Goal: Transaction & Acquisition: Subscribe to service/newsletter

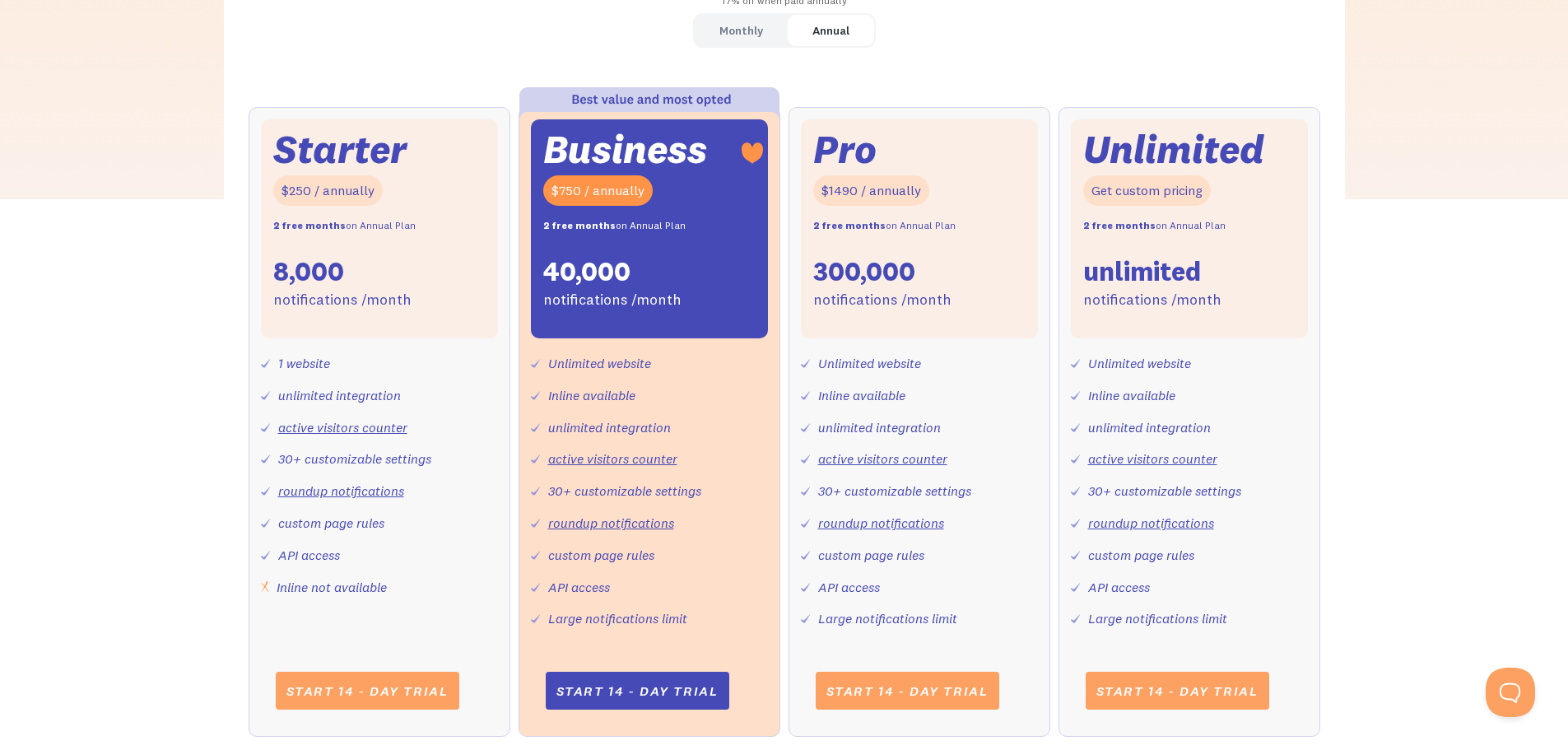
scroll to position [905, 0]
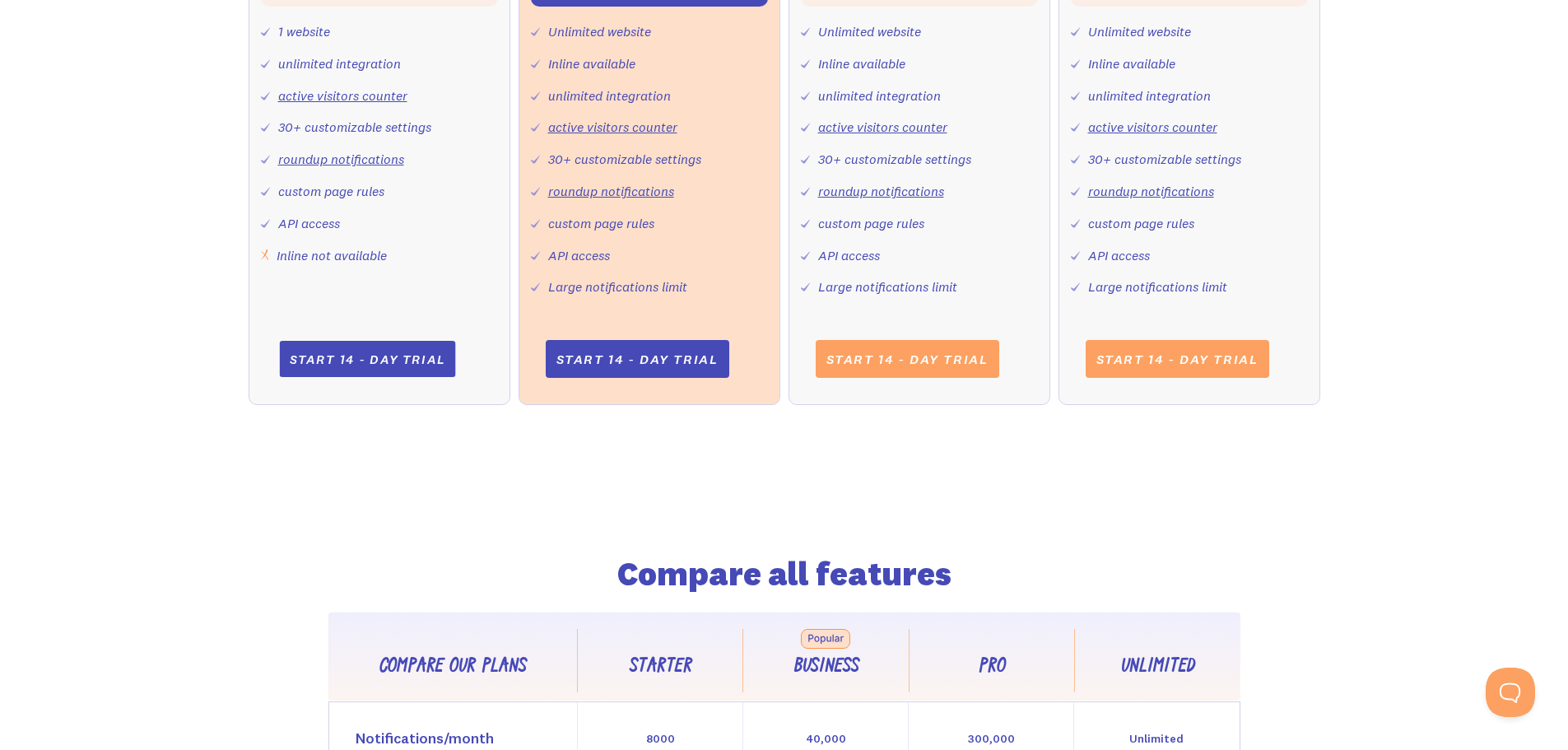
click at [391, 350] on link "Start 14 - day trial" at bounding box center [367, 359] width 176 height 36
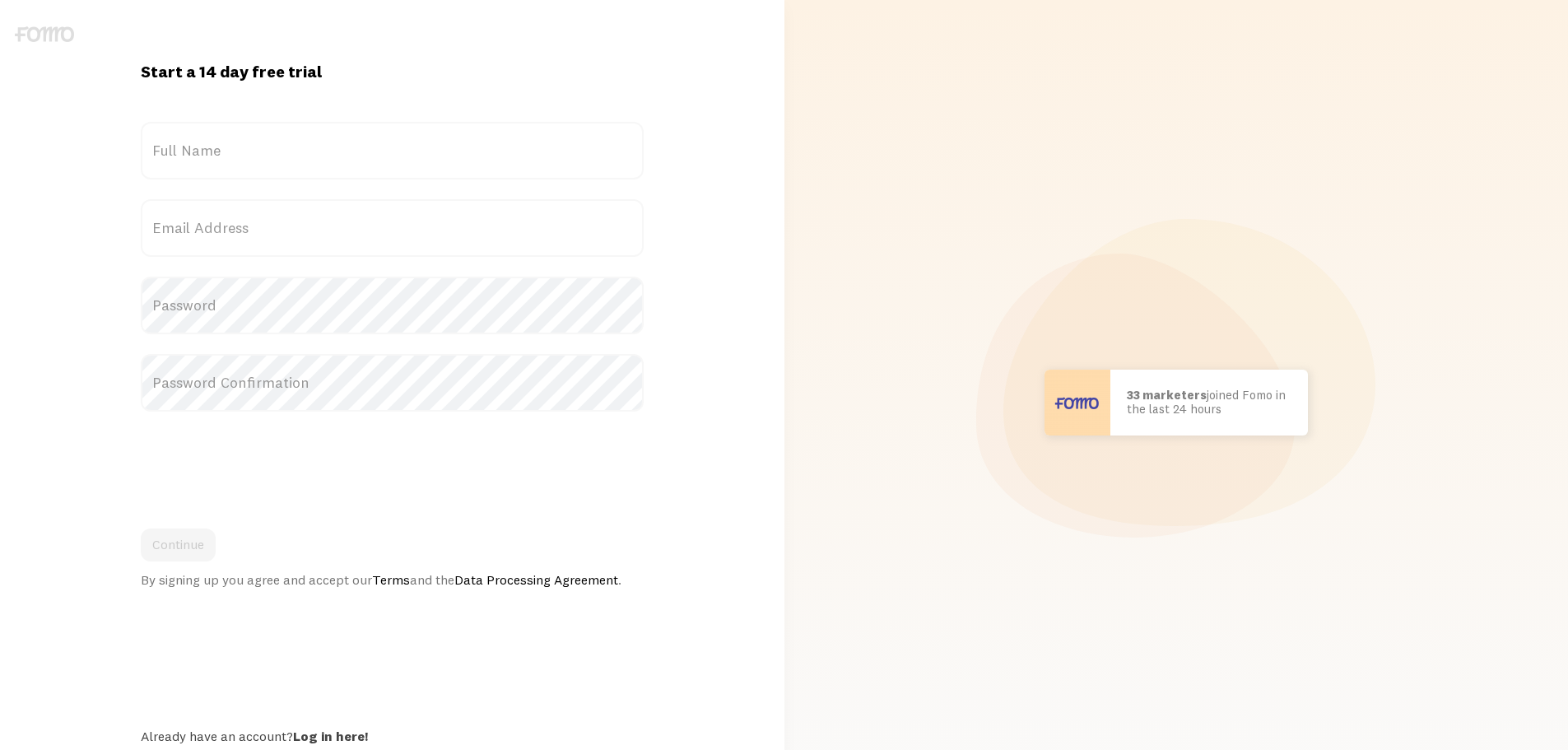
click at [336, 142] on label "Full Name" at bounding box center [392, 151] width 503 height 57
click at [336, 142] on input "Full Name" at bounding box center [392, 151] width 503 height 57
click at [228, 149] on label "Full Name" at bounding box center [392, 151] width 503 height 57
click at [228, 149] on input "Full Name" at bounding box center [392, 151] width 503 height 57
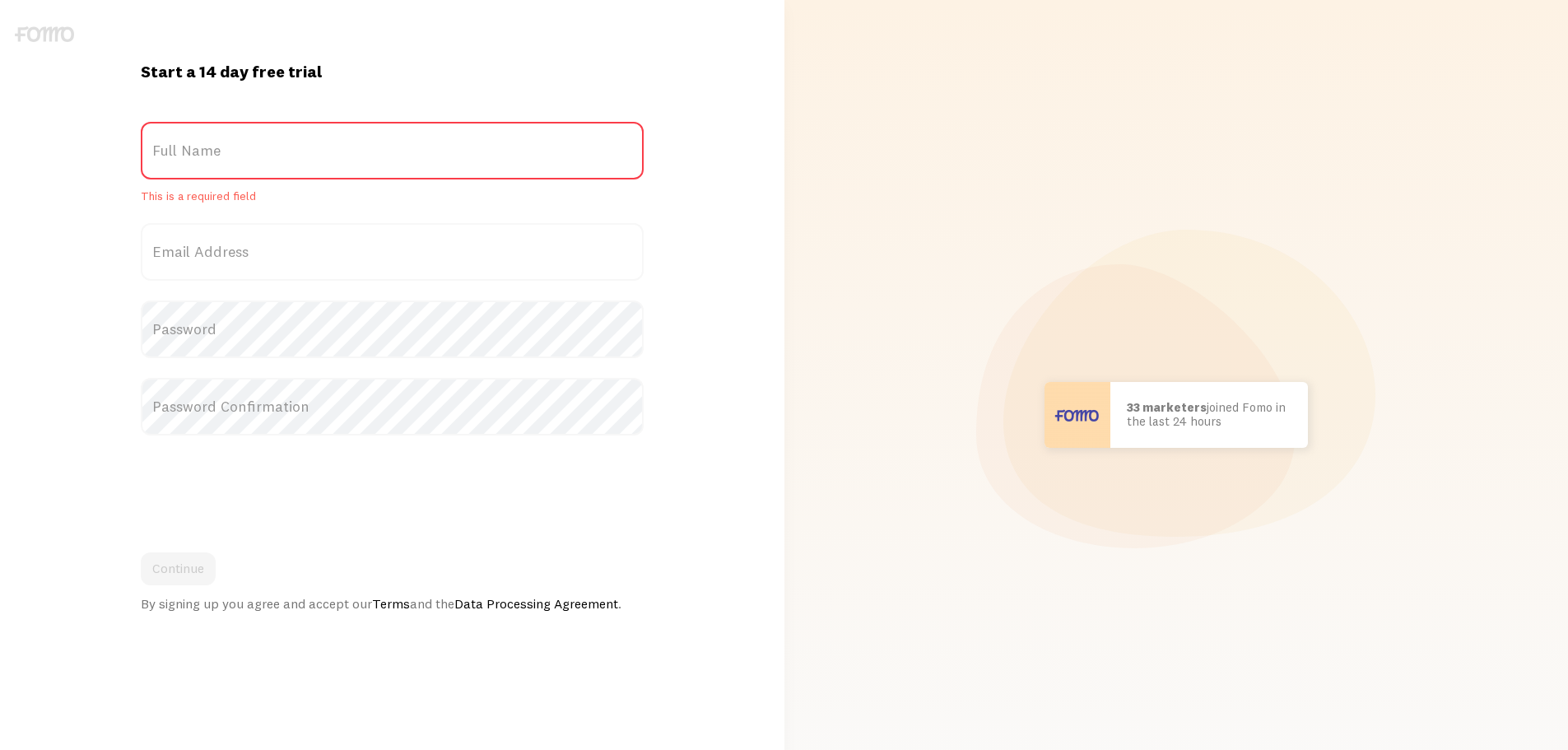
click at [207, 155] on label "Full Name" at bounding box center [392, 151] width 503 height 57
click at [207, 155] on input "Full Name" at bounding box center [392, 151] width 503 height 57
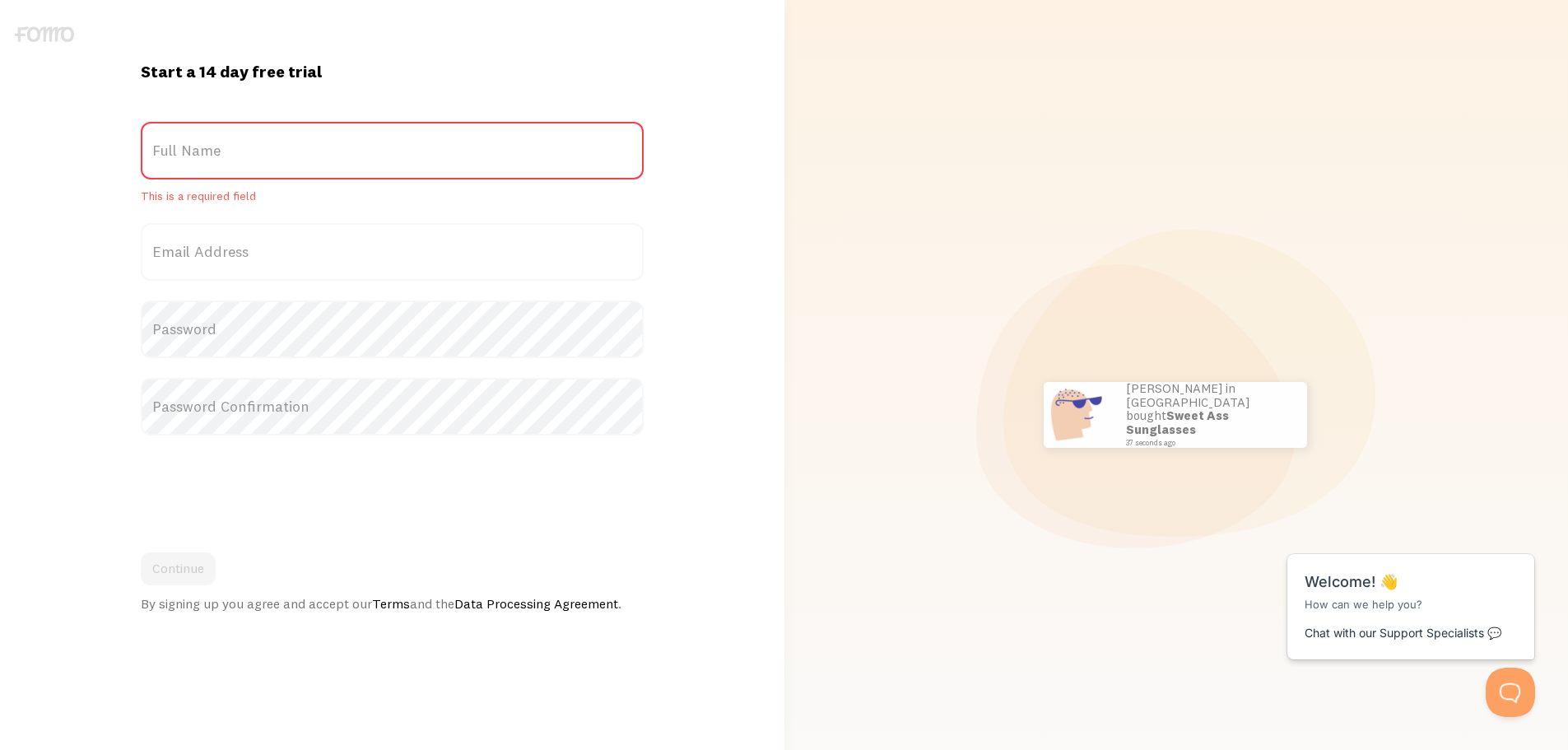
click at [400, 167] on label "Full Name" at bounding box center [392, 151] width 503 height 57
click at [400, 167] on input "Full Name" at bounding box center [392, 151] width 503 height 57
type input "s"
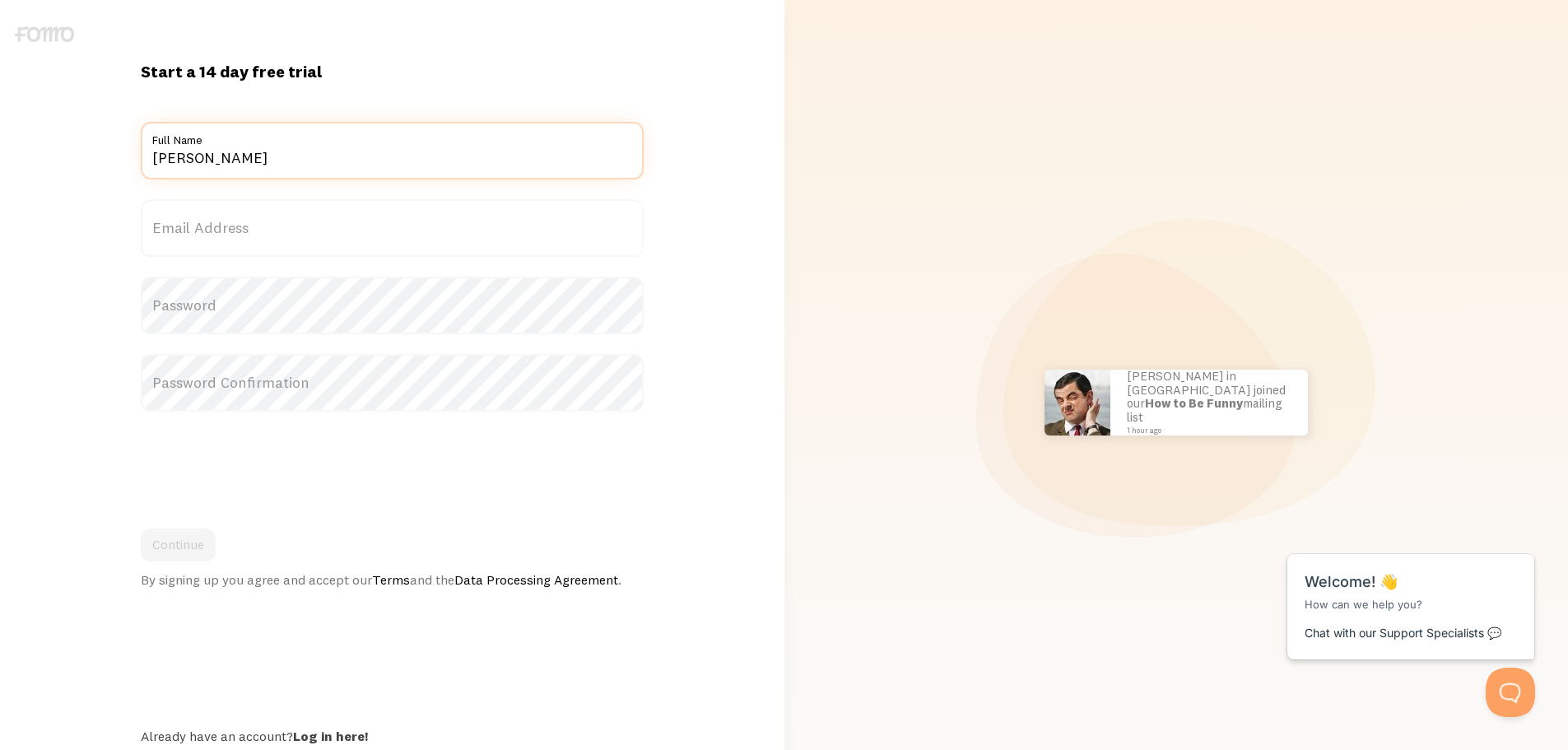
type input "Shneur Brook"
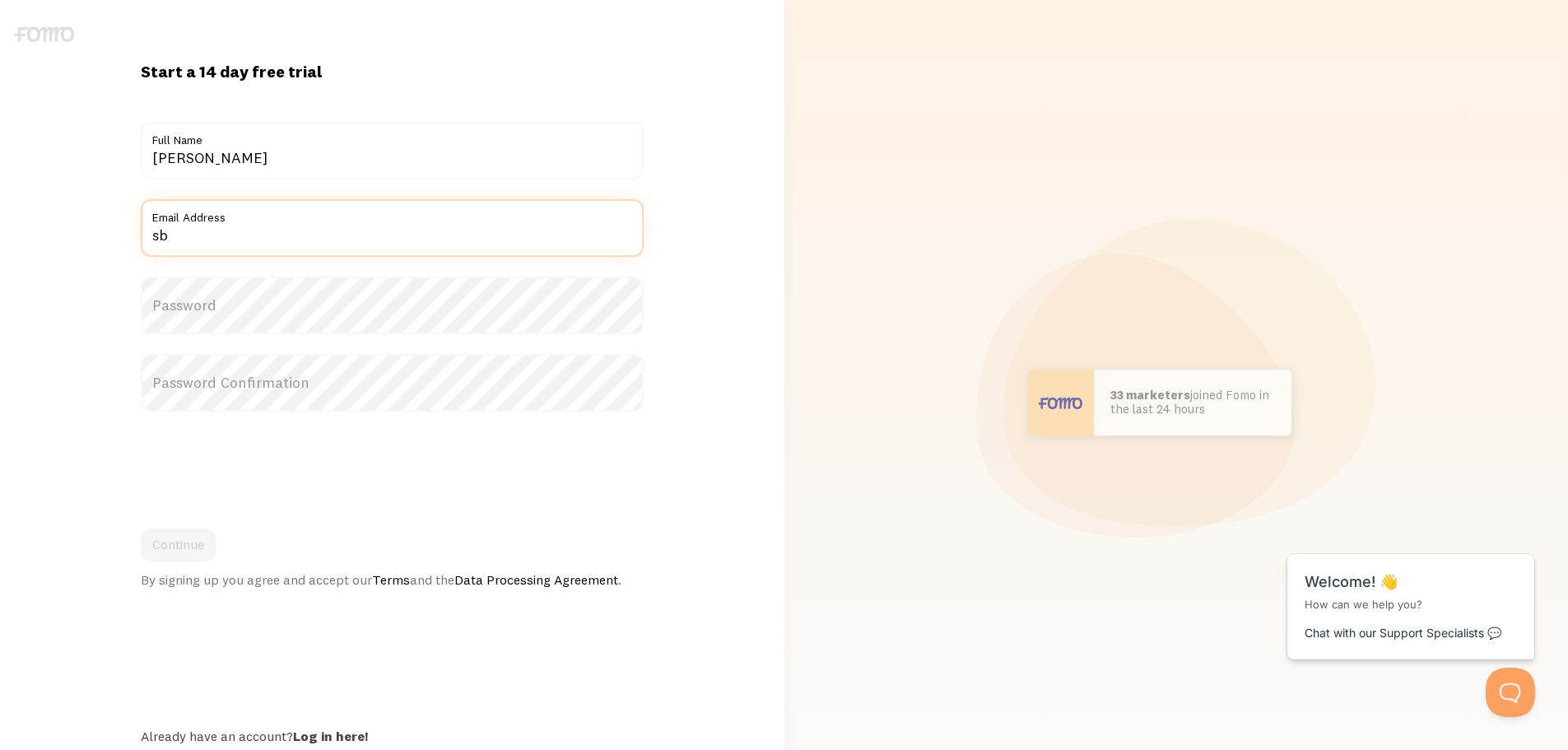
type input "[EMAIL_ADDRESS][DOMAIN_NAME]"
click at [275, 308] on label "Password" at bounding box center [392, 305] width 503 height 57
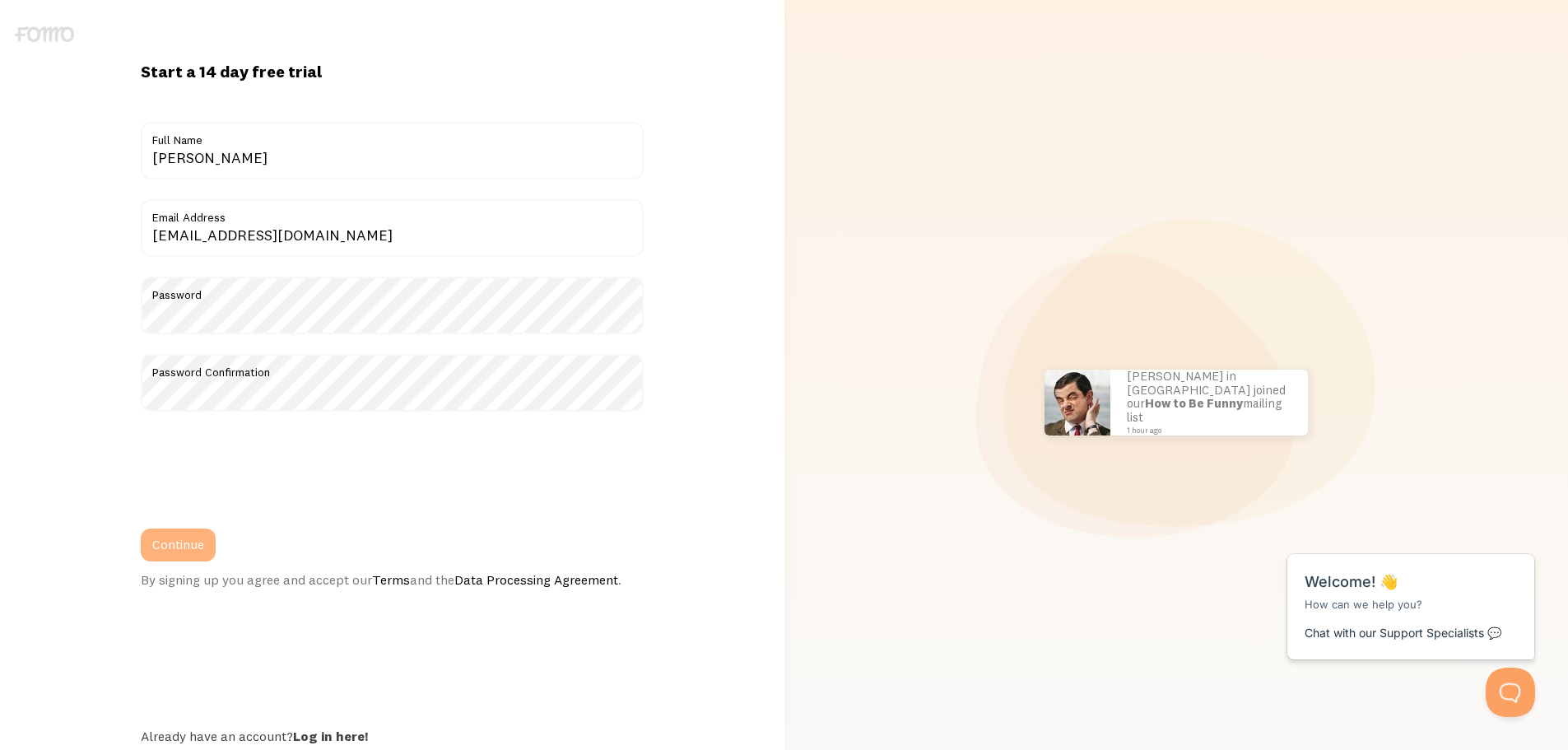
click at [162, 545] on button "Continue" at bounding box center [178, 545] width 75 height 33
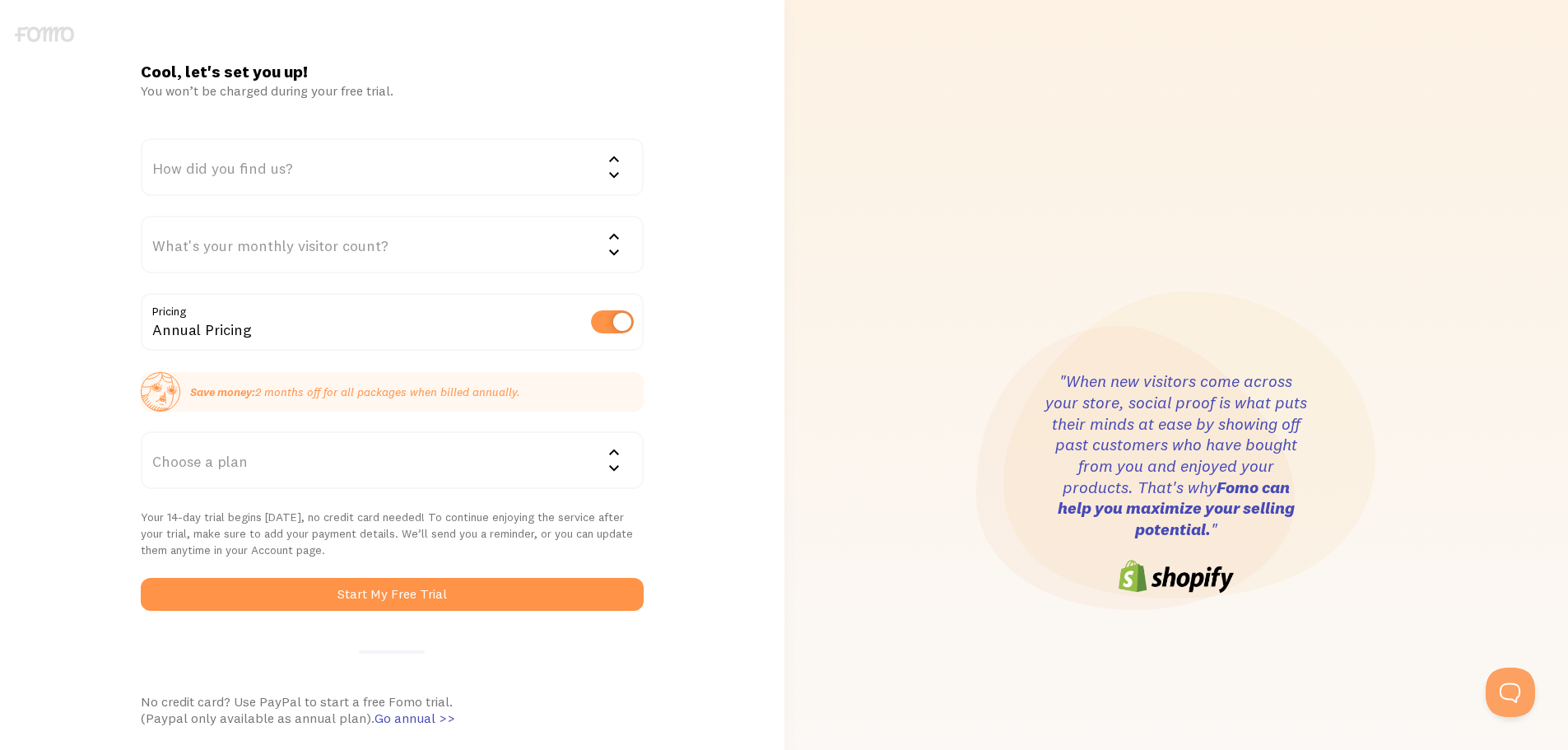
click at [239, 172] on div "How did you find us?" at bounding box center [392, 167] width 503 height 57
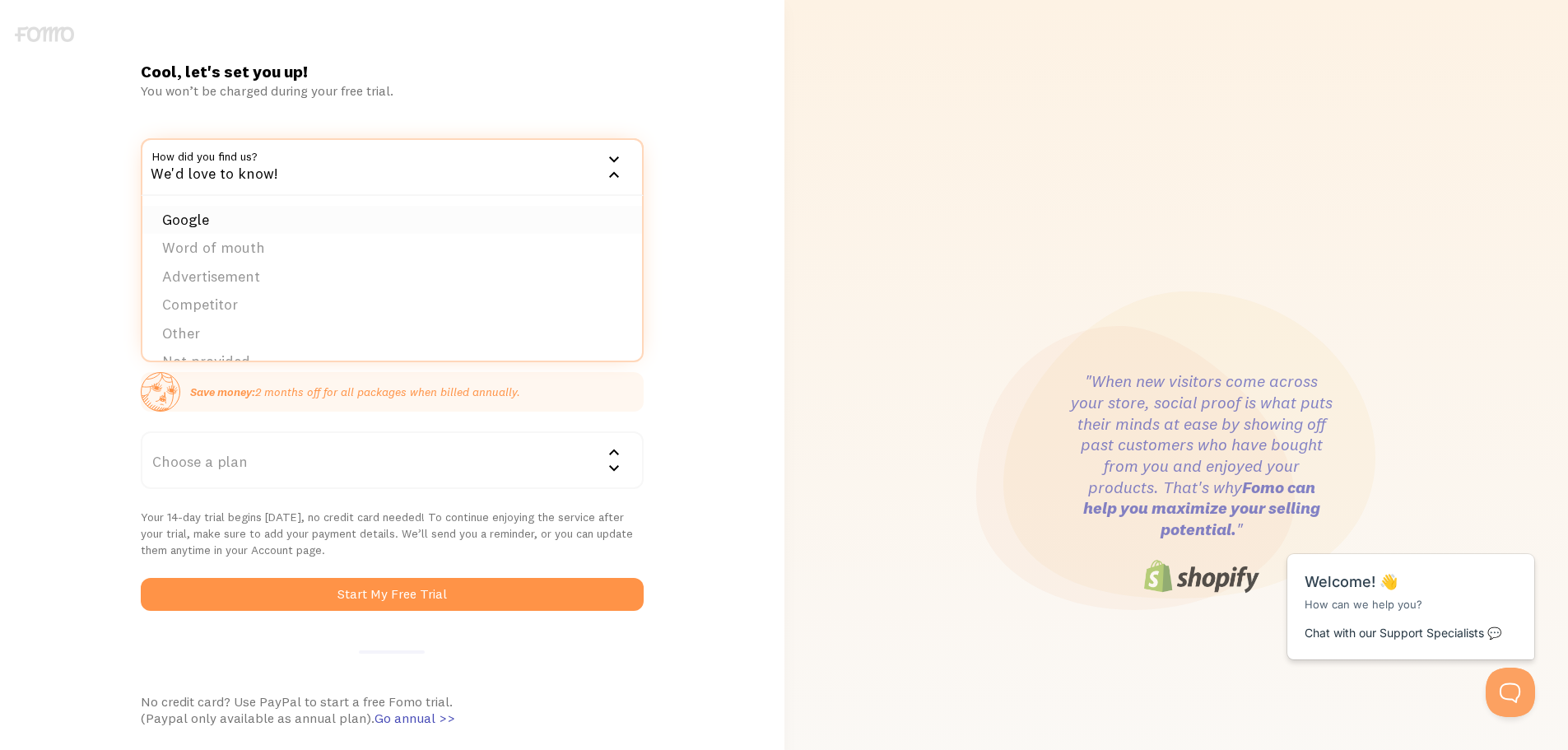
click at [252, 221] on li "Google" at bounding box center [392, 220] width 499 height 29
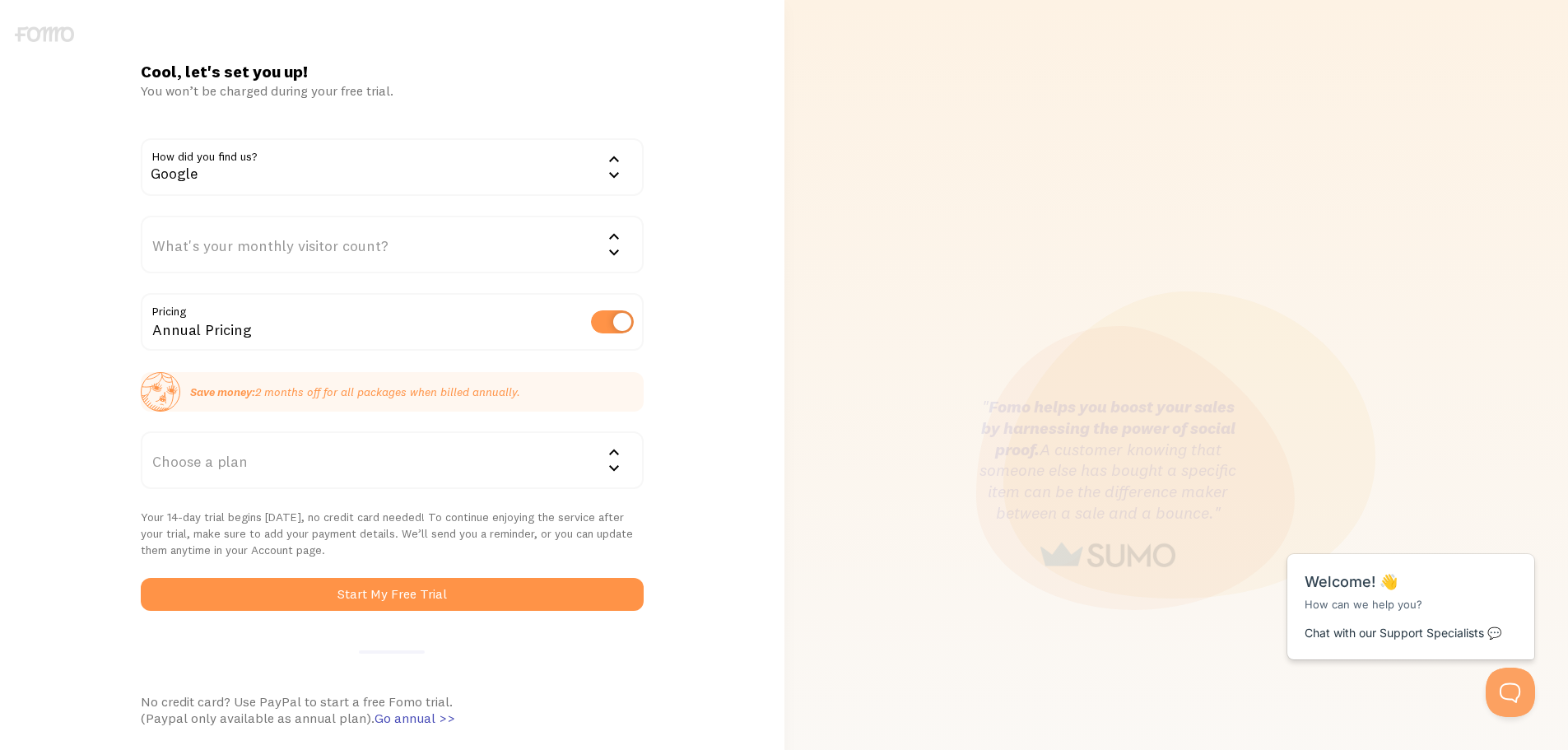
click at [260, 247] on div "What's your monthly visitor count?" at bounding box center [392, 244] width 503 height 57
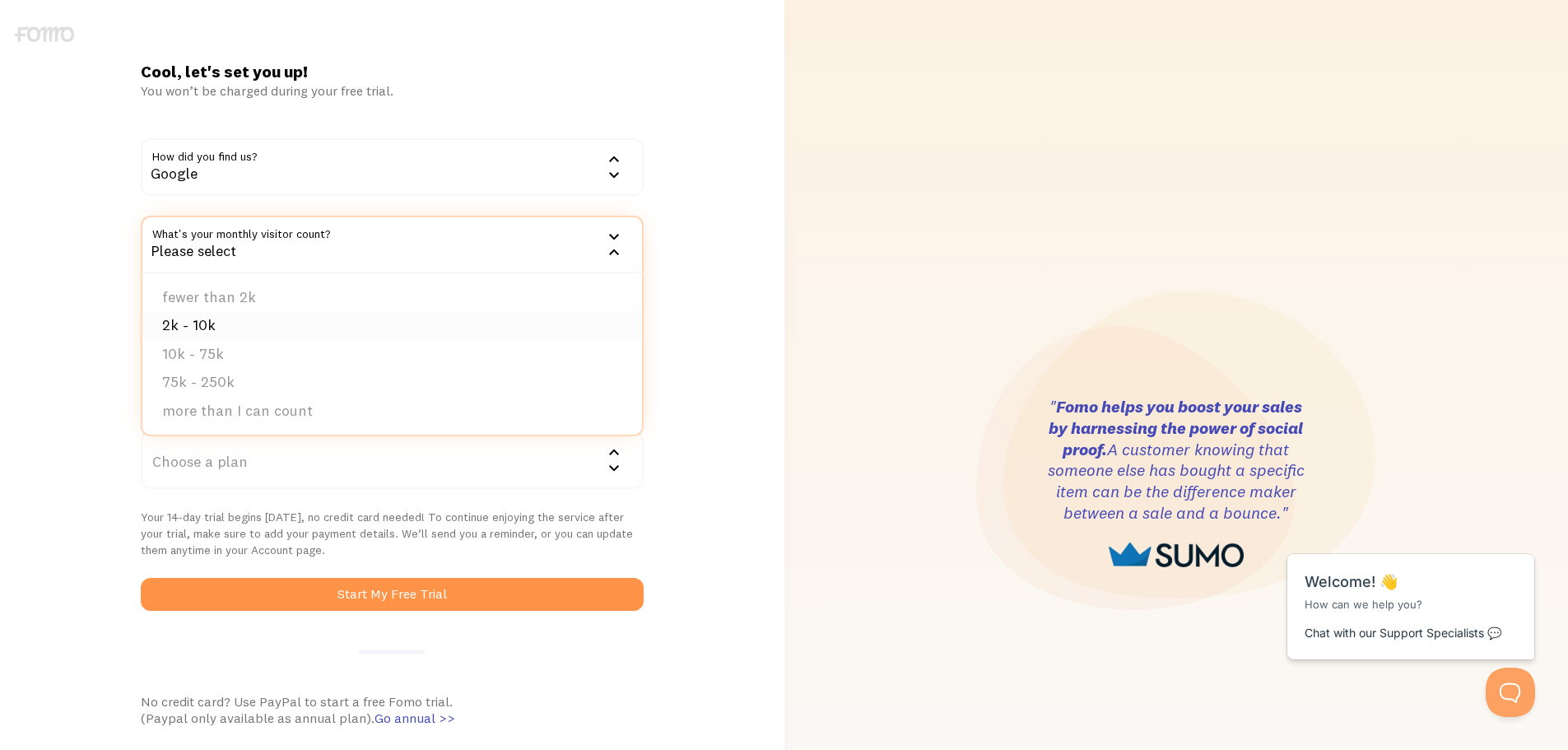
click at [243, 317] on li "2k - 10k" at bounding box center [392, 326] width 499 height 29
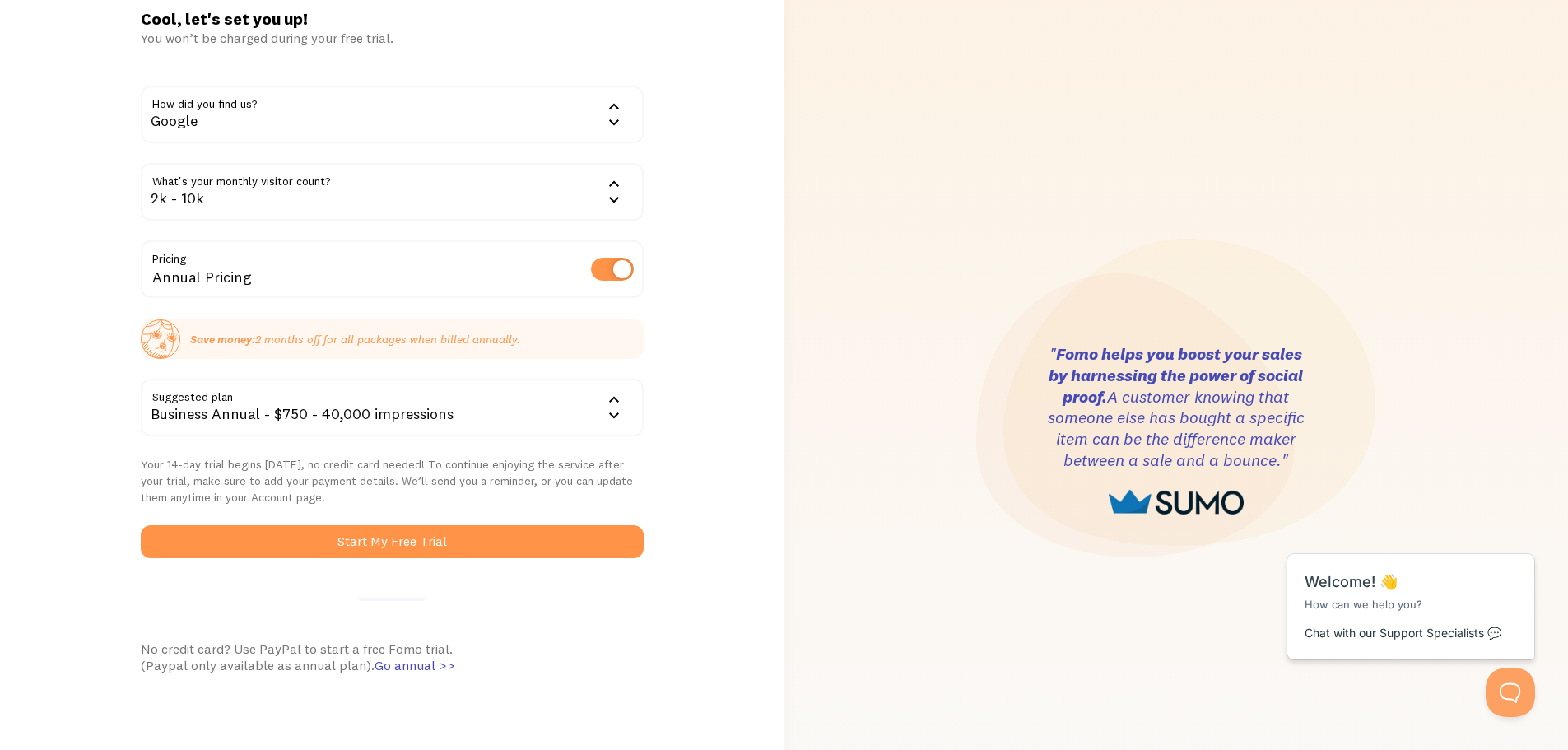
scroll to position [82, 0]
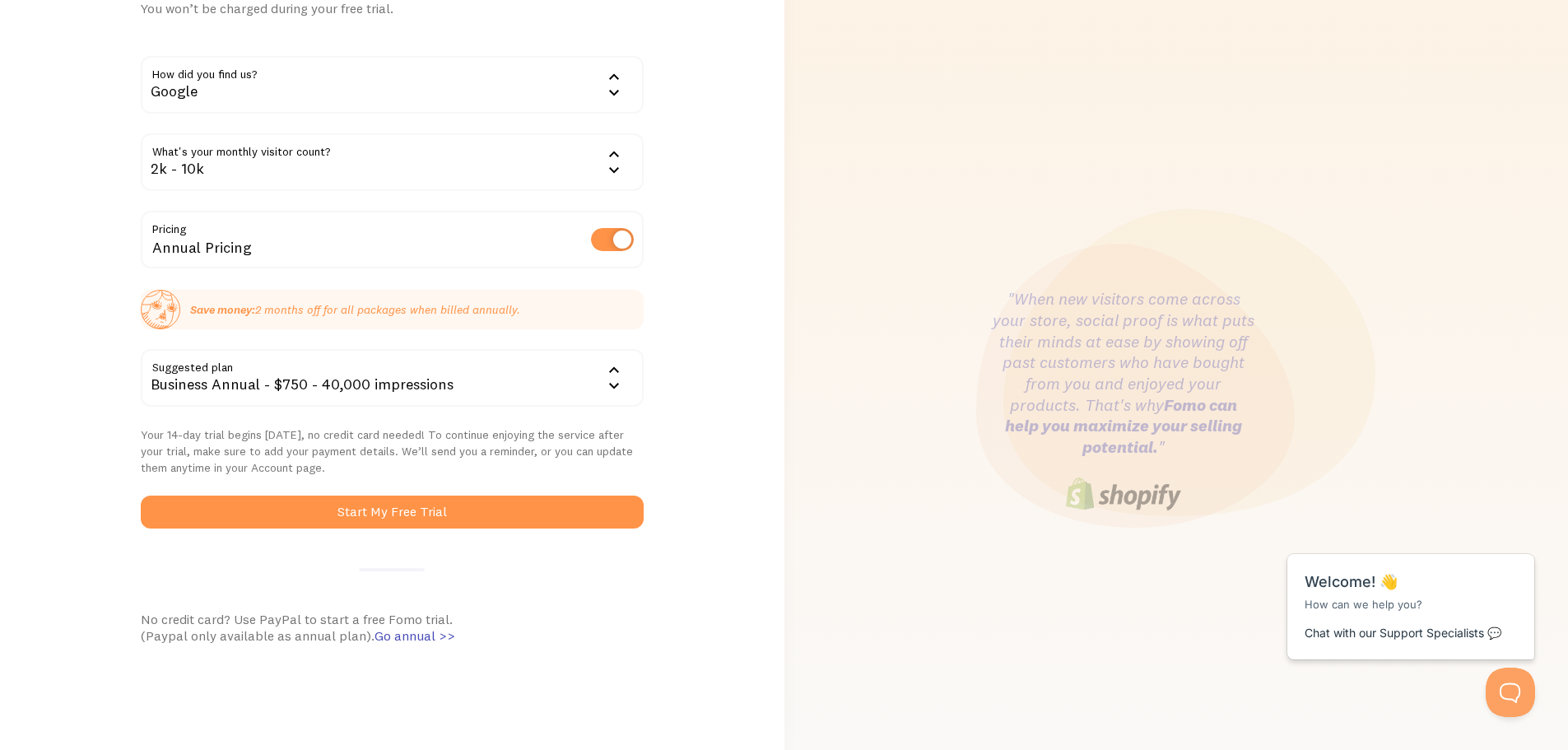
click at [370, 382] on div "Business Annual - $750 - 40,000 impressions" at bounding box center [392, 377] width 503 height 57
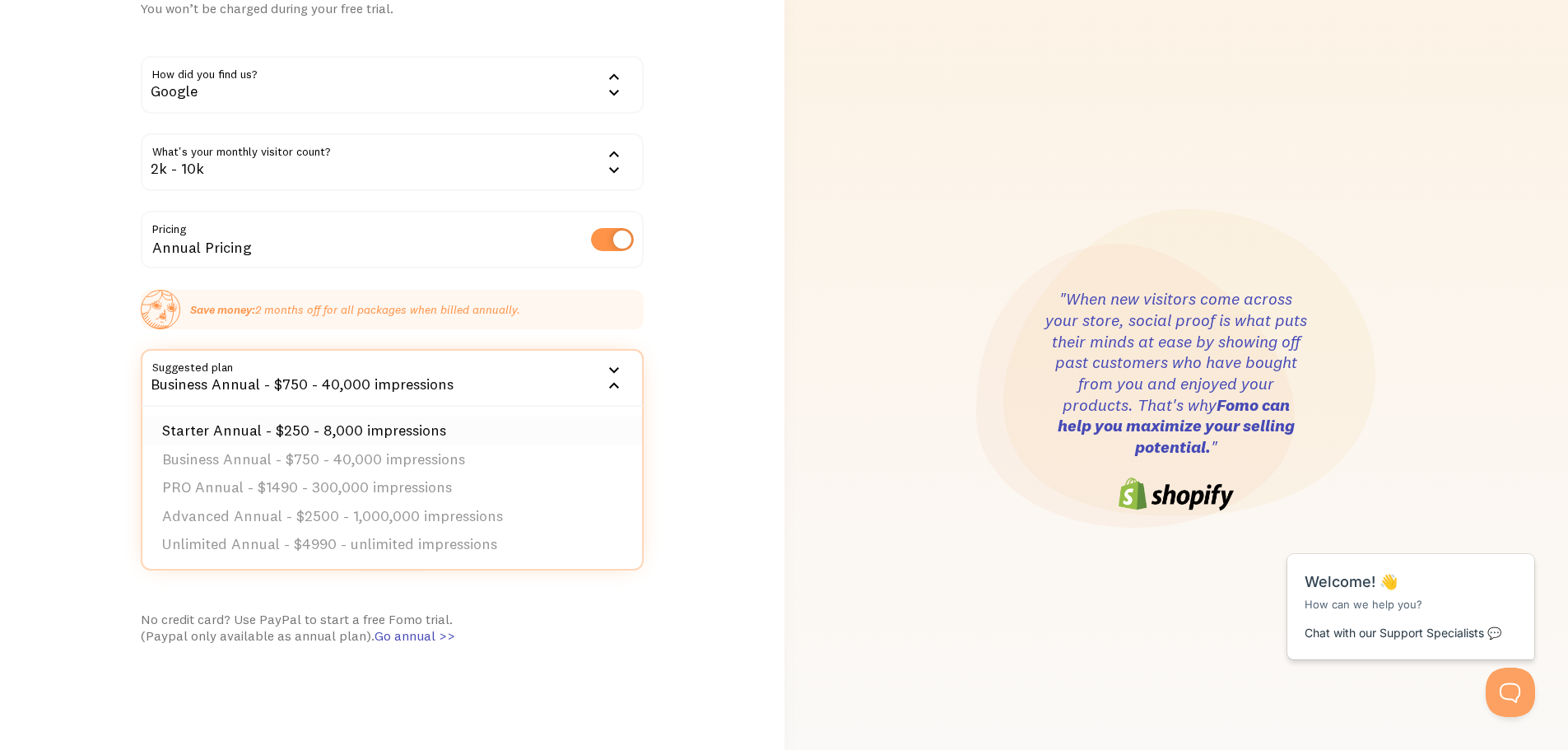
click at [376, 428] on li "Starter Annual - $250 - 8,000 impressions" at bounding box center [392, 431] width 499 height 29
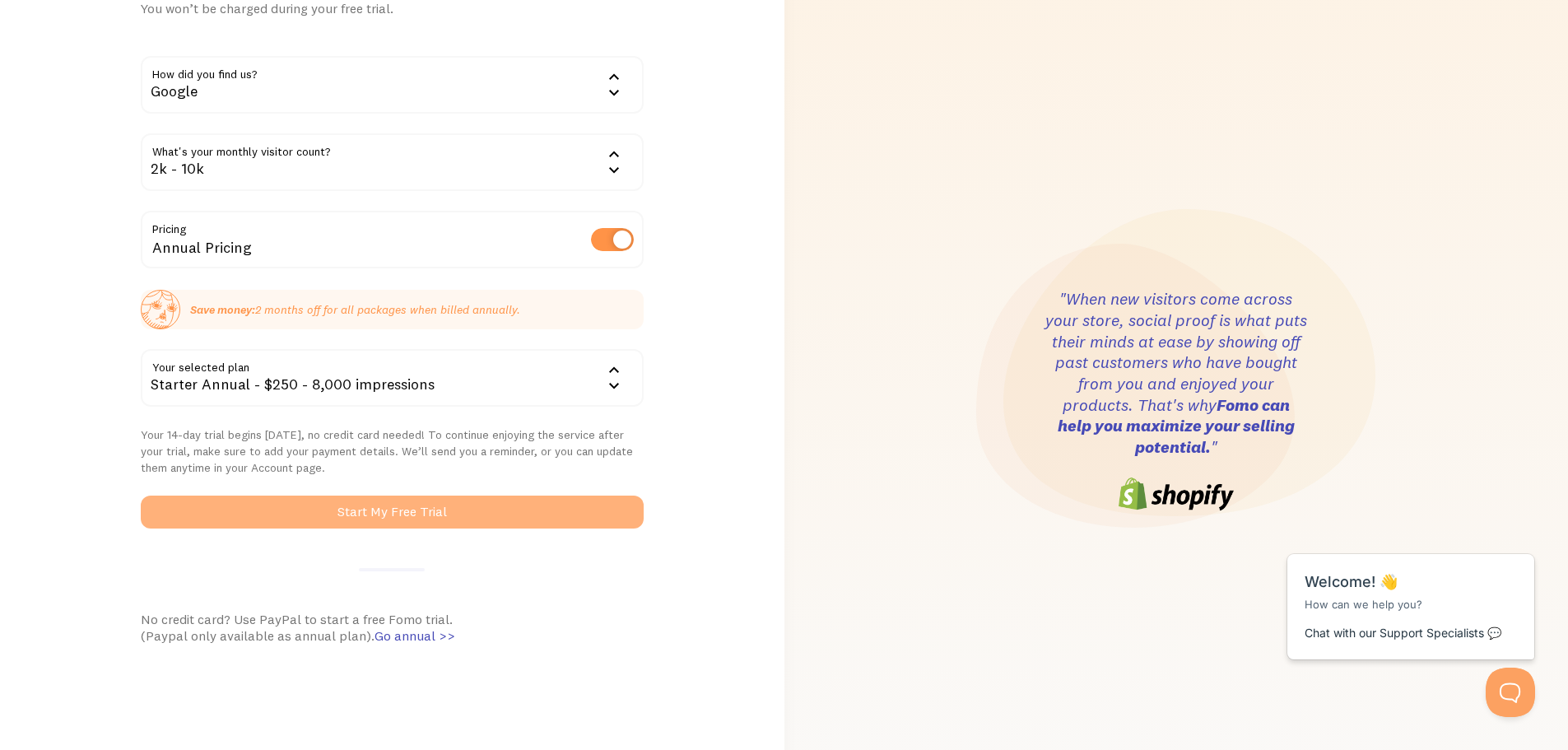
click at [441, 509] on button "Start My Free Trial" at bounding box center [392, 512] width 503 height 33
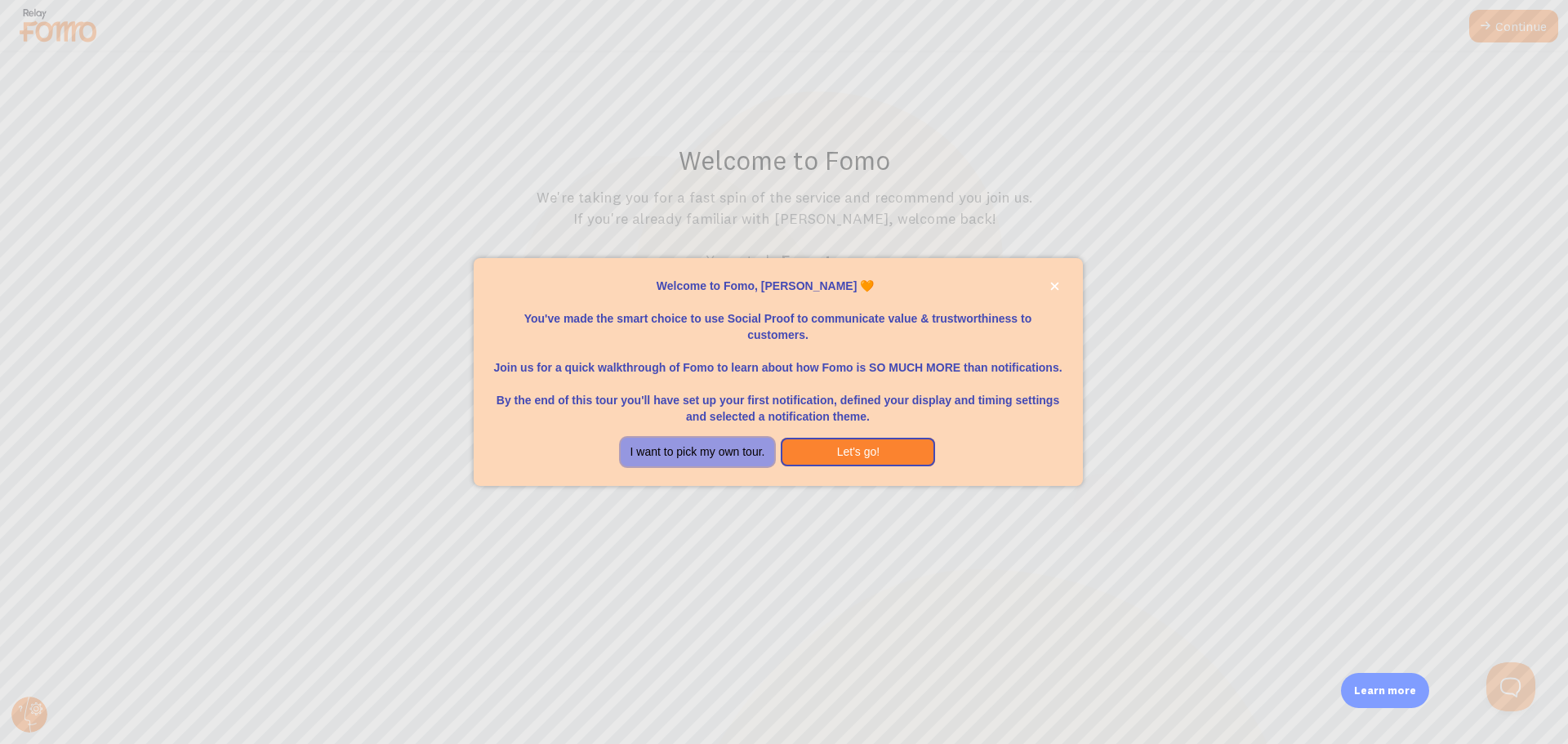
click at [750, 457] on button "I want to pick my own tour." at bounding box center [698, 452] width 154 height 29
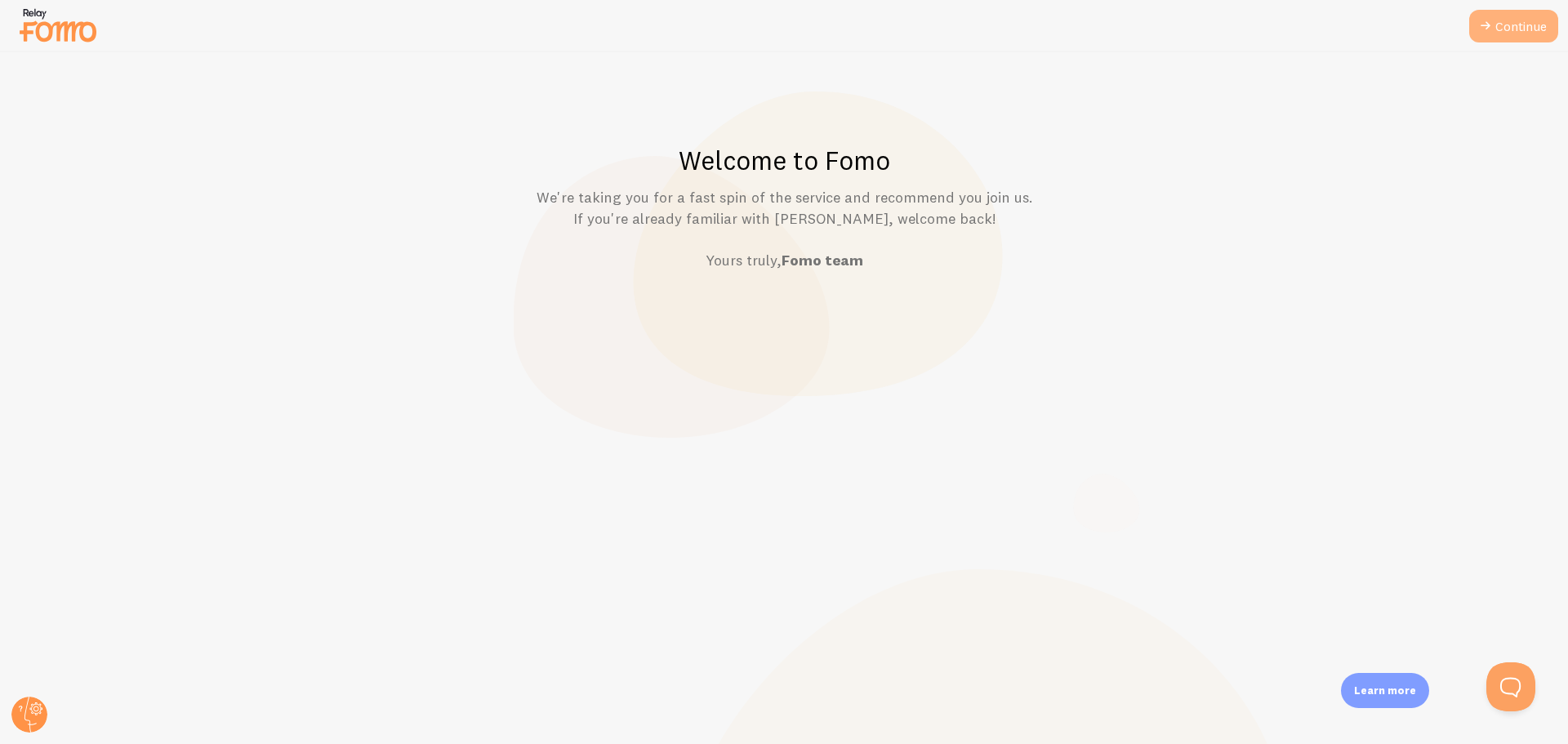
click at [1528, 19] on link "Continue" at bounding box center [1513, 26] width 89 height 33
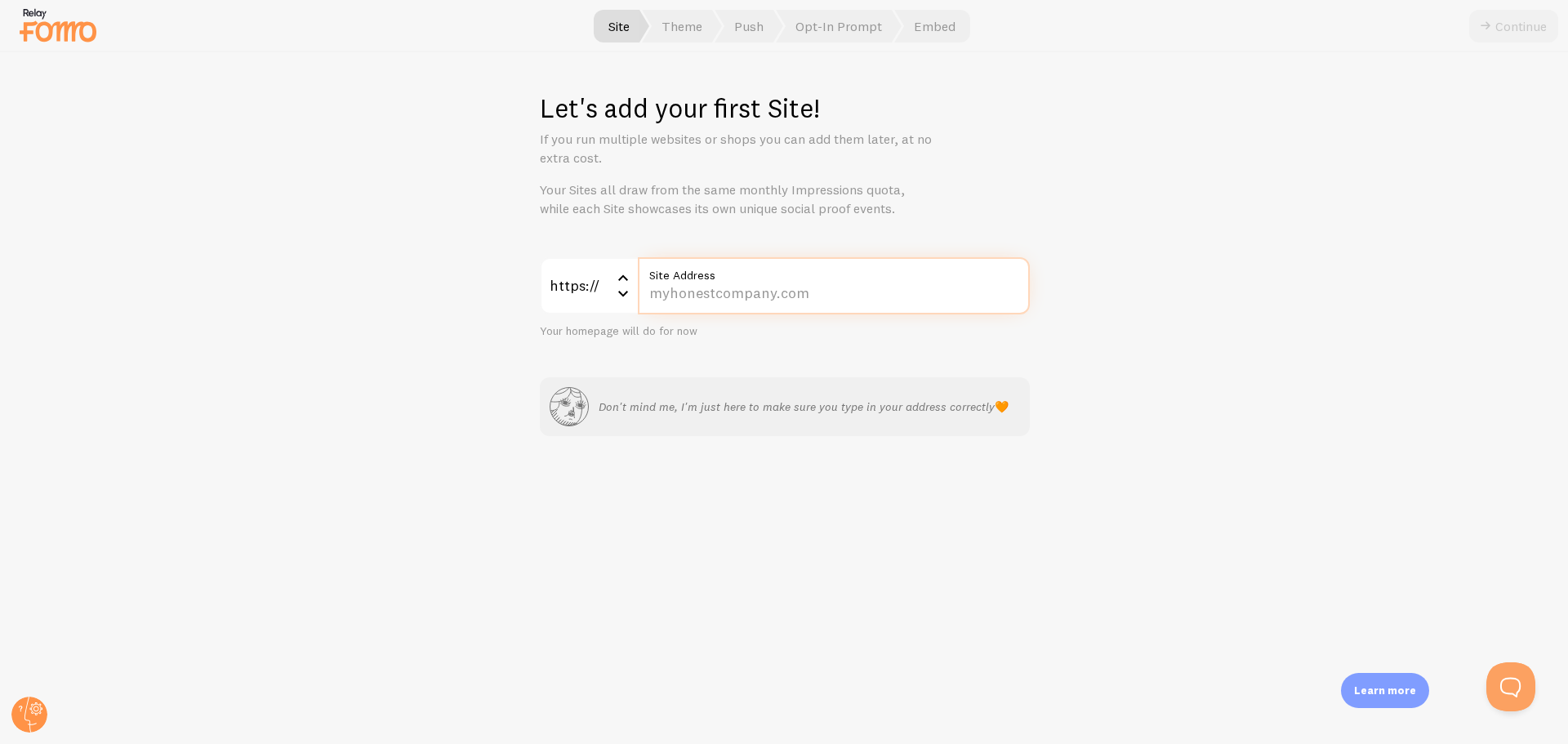
click at [710, 286] on input "Site Address" at bounding box center [834, 285] width 392 height 57
type input "[DOMAIN_NAME]"
click at [1492, 23] on icon "submit" at bounding box center [1485, 26] width 20 height 20
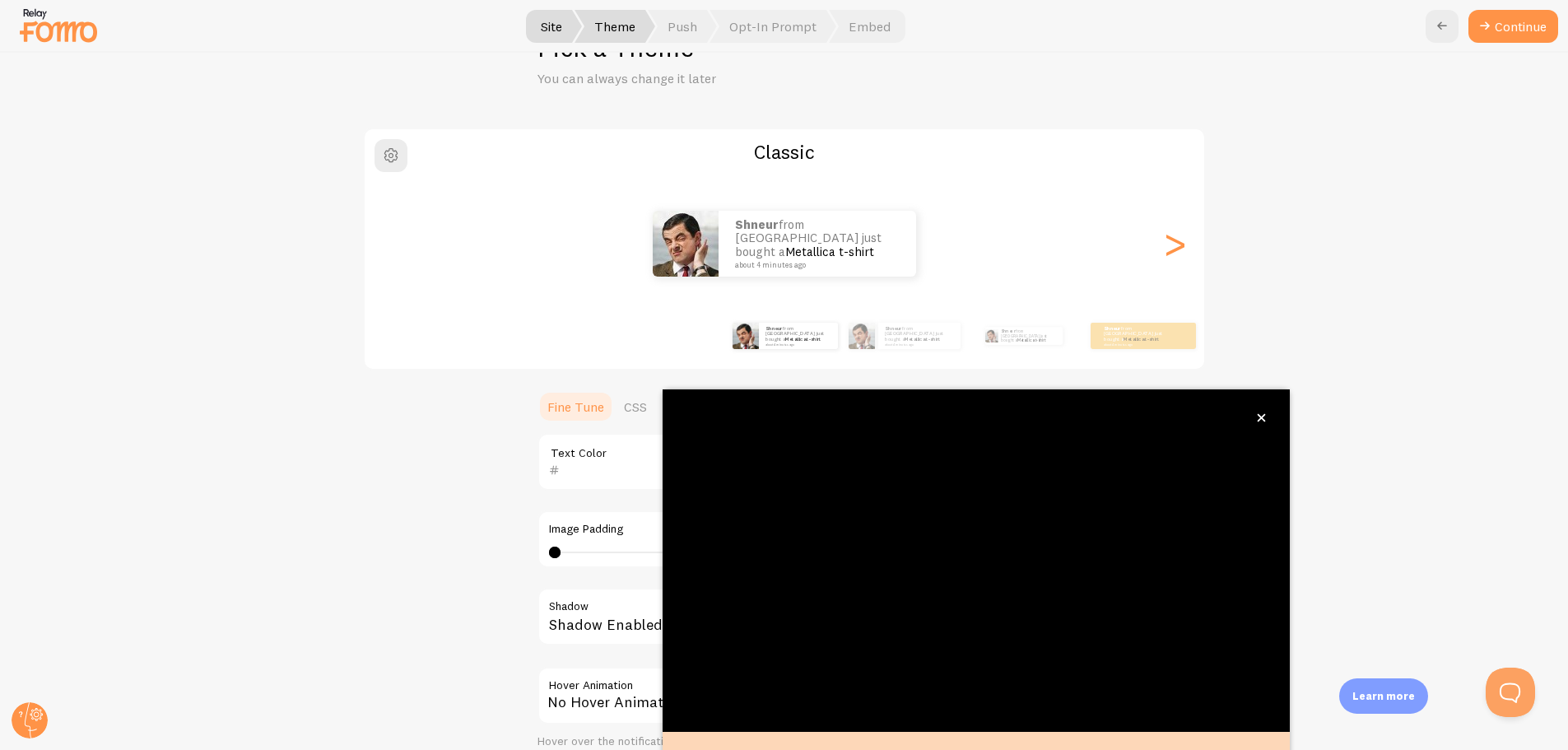
scroll to position [67, 0]
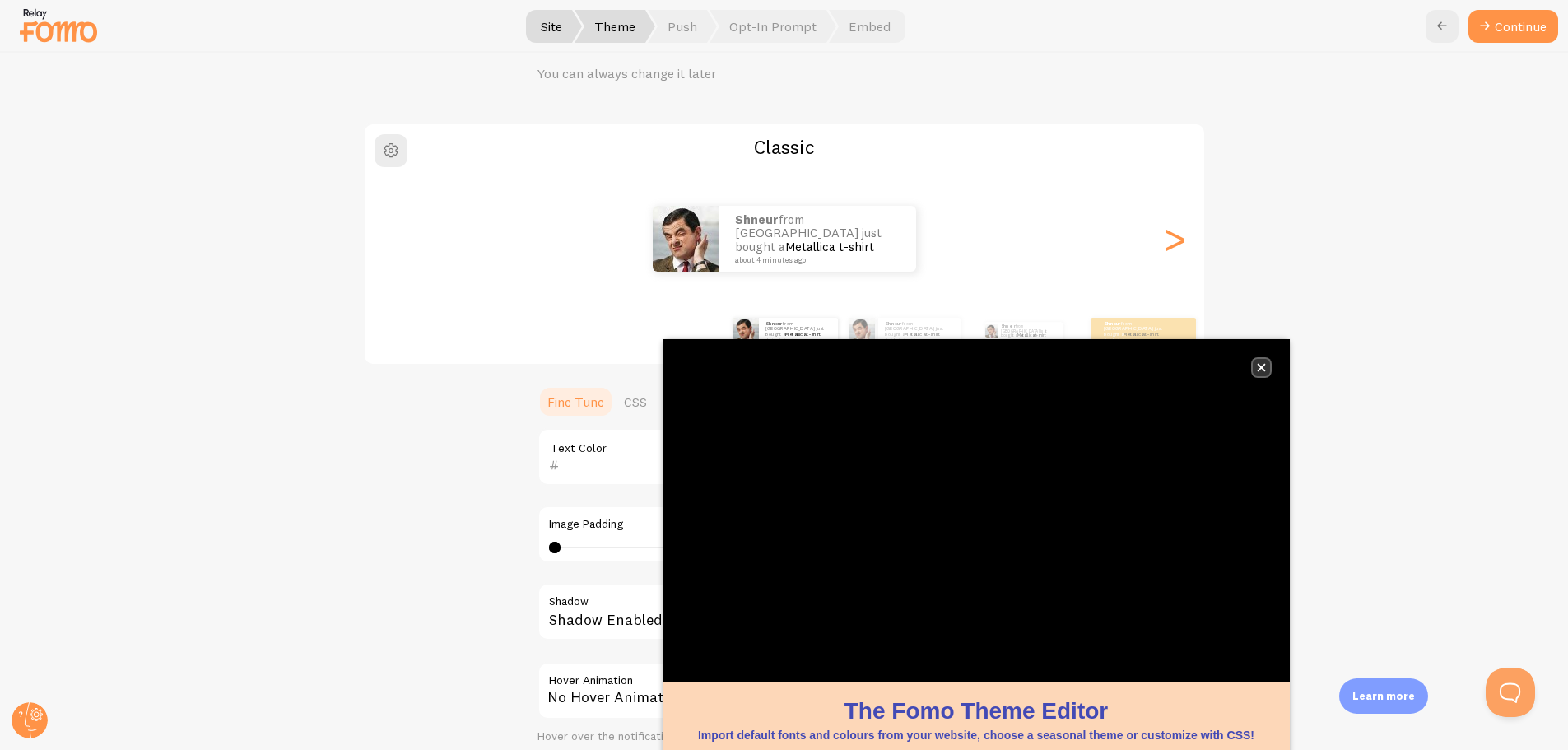
click at [1265, 364] on icon "close," at bounding box center [1261, 368] width 9 height 9
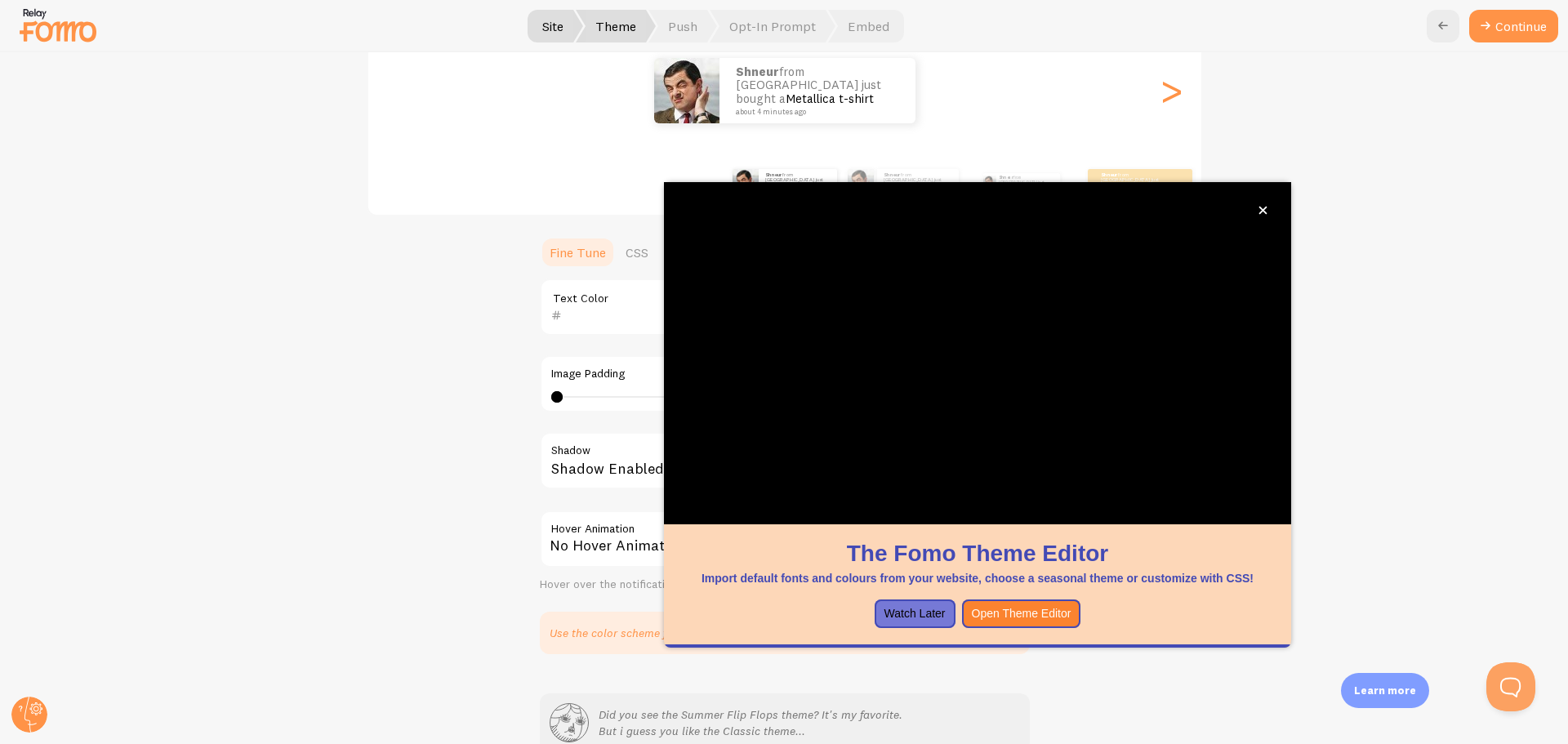
scroll to position [230, 0]
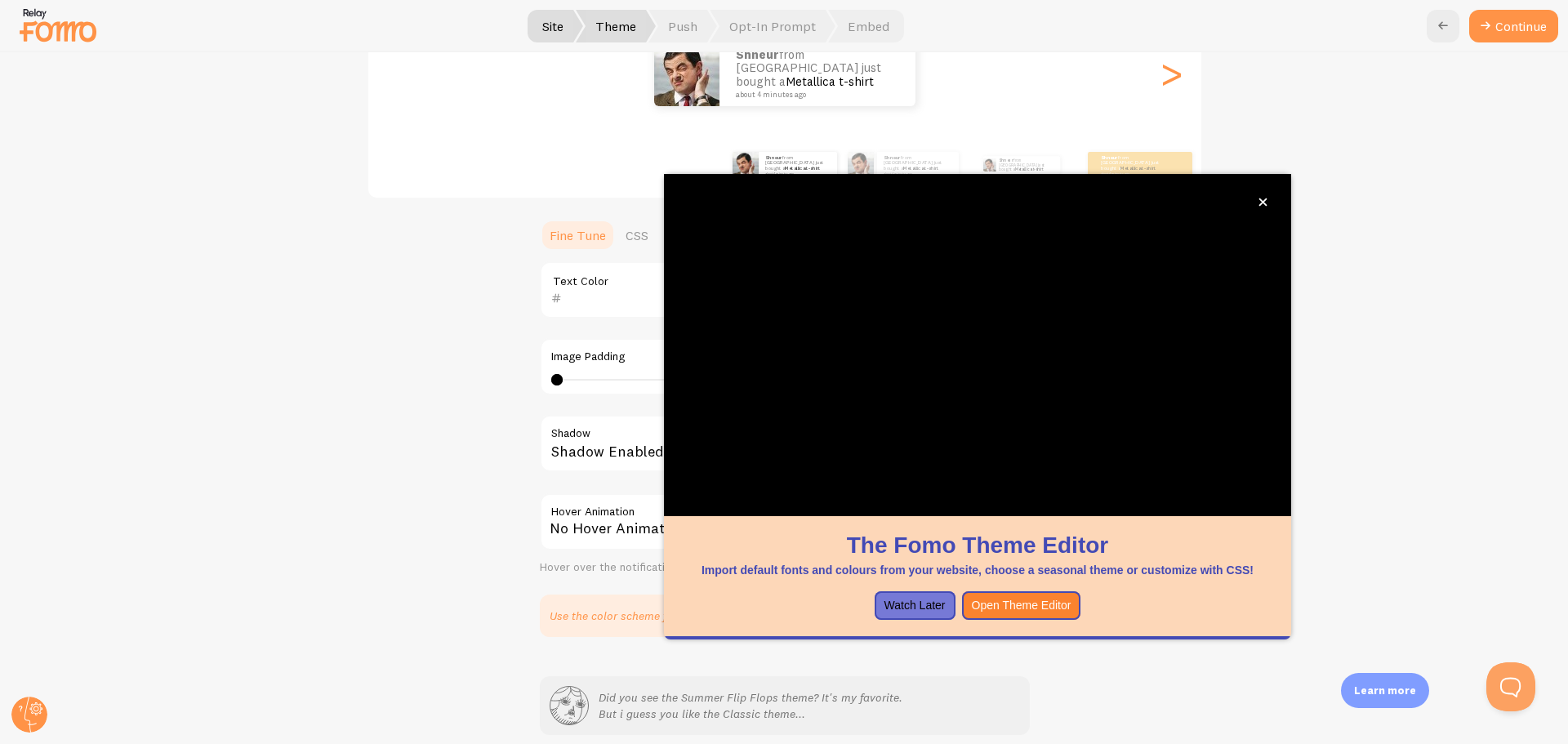
click at [1398, 254] on div "Classic Shneur from [GEOGRAPHIC_DATA] just bought a Metallica t-shirt about 4 m…" at bounding box center [784, 298] width 1489 height 679
click at [1265, 202] on icon "close," at bounding box center [1263, 202] width 9 height 9
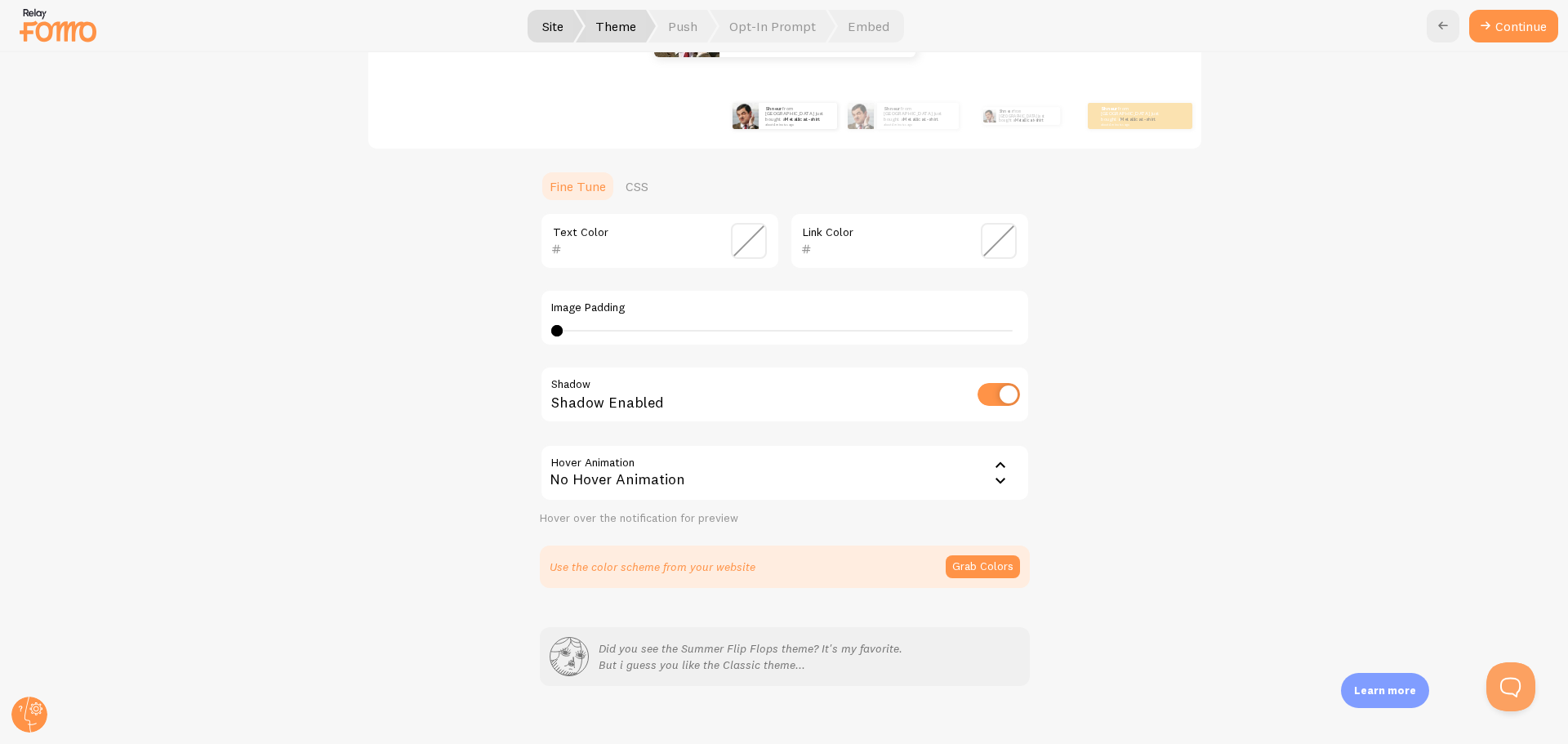
scroll to position [299, 0]
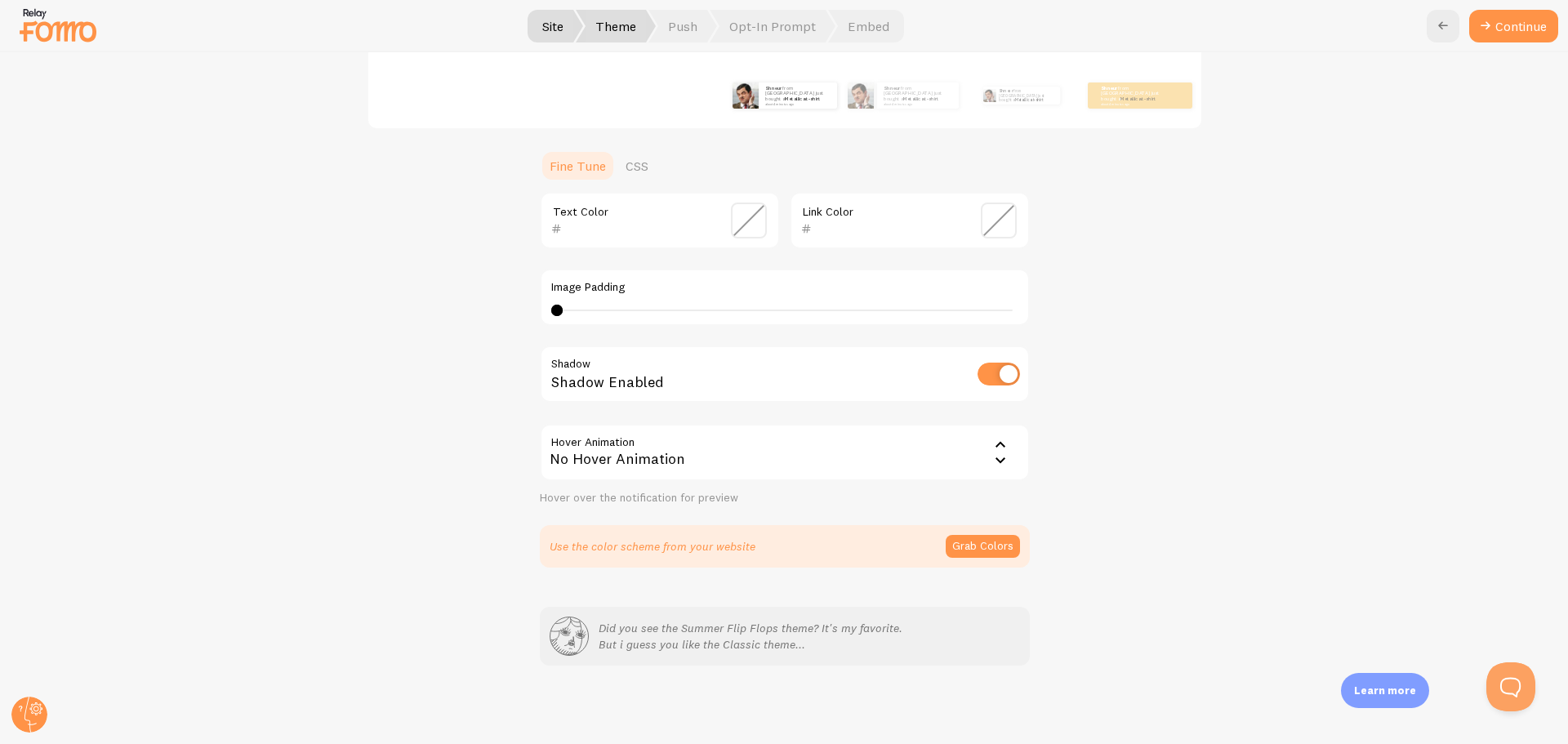
click at [778, 454] on div "No Hover Animation" at bounding box center [784, 452] width 490 height 57
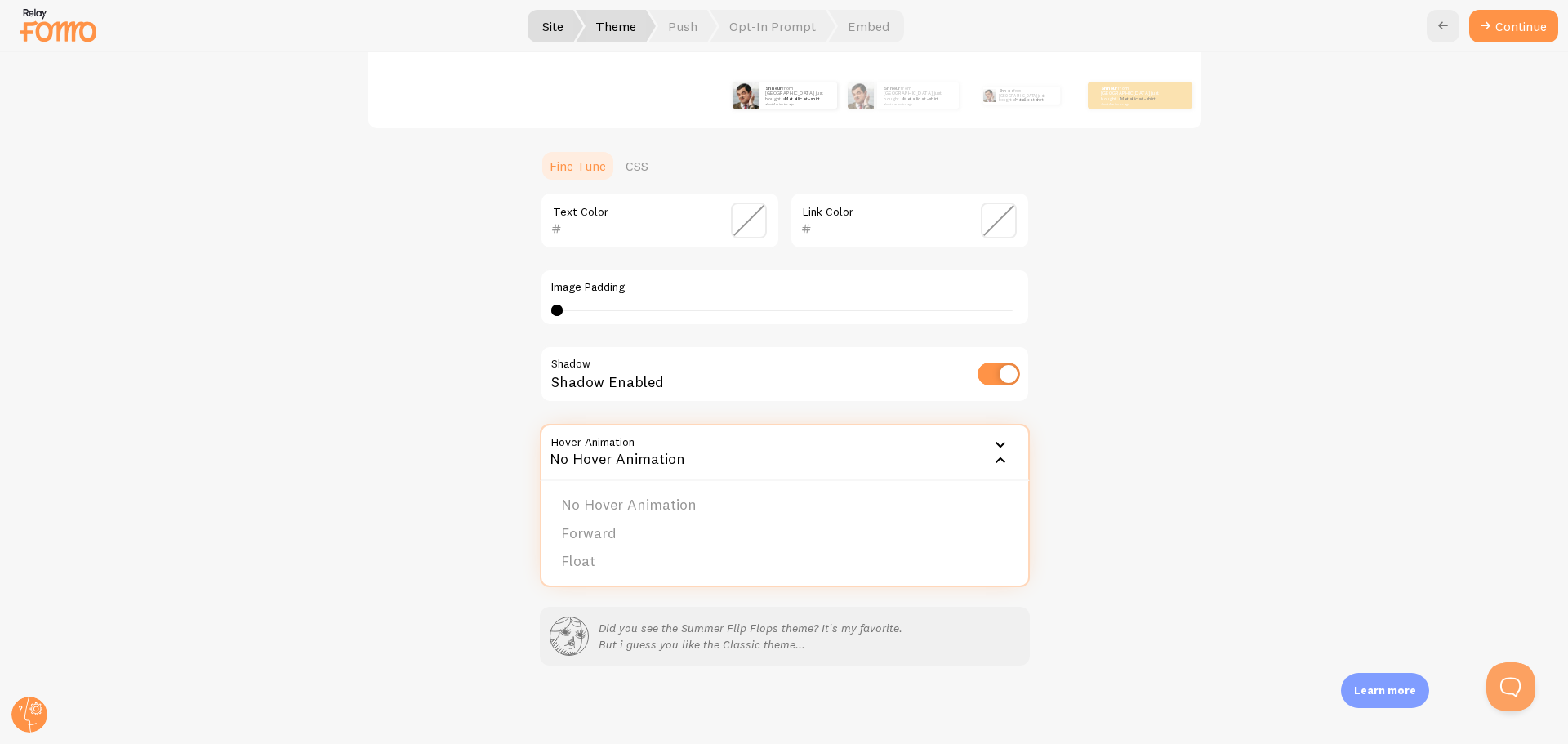
click at [778, 454] on div "No Hover Animation" at bounding box center [784, 452] width 490 height 57
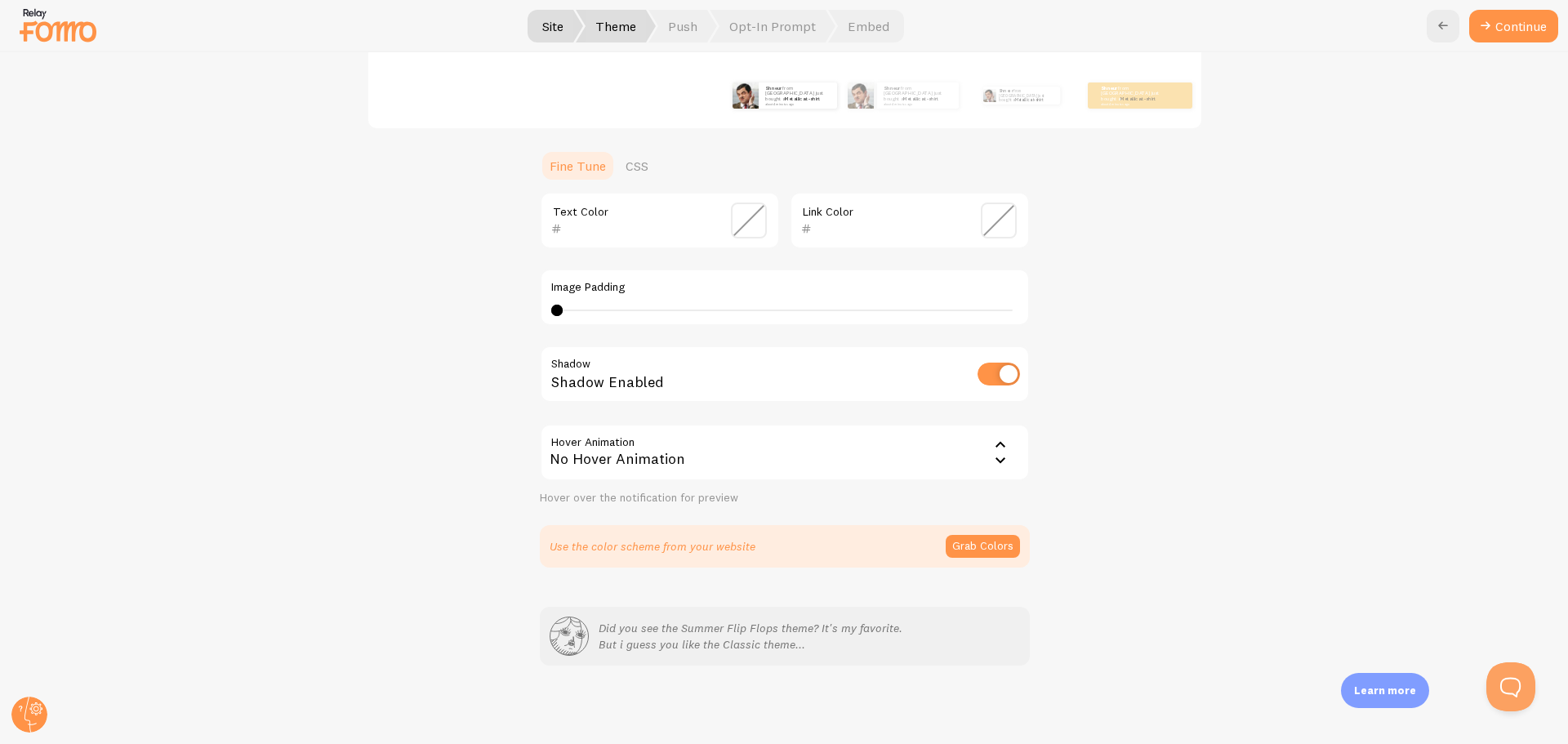
click at [485, 440] on div "Classic Shneur from [GEOGRAPHIC_DATA] just bought a Metallica t-shirt about 4 m…" at bounding box center [784, 228] width 1489 height 679
click at [960, 549] on button "Grab Colors" at bounding box center [983, 546] width 75 height 23
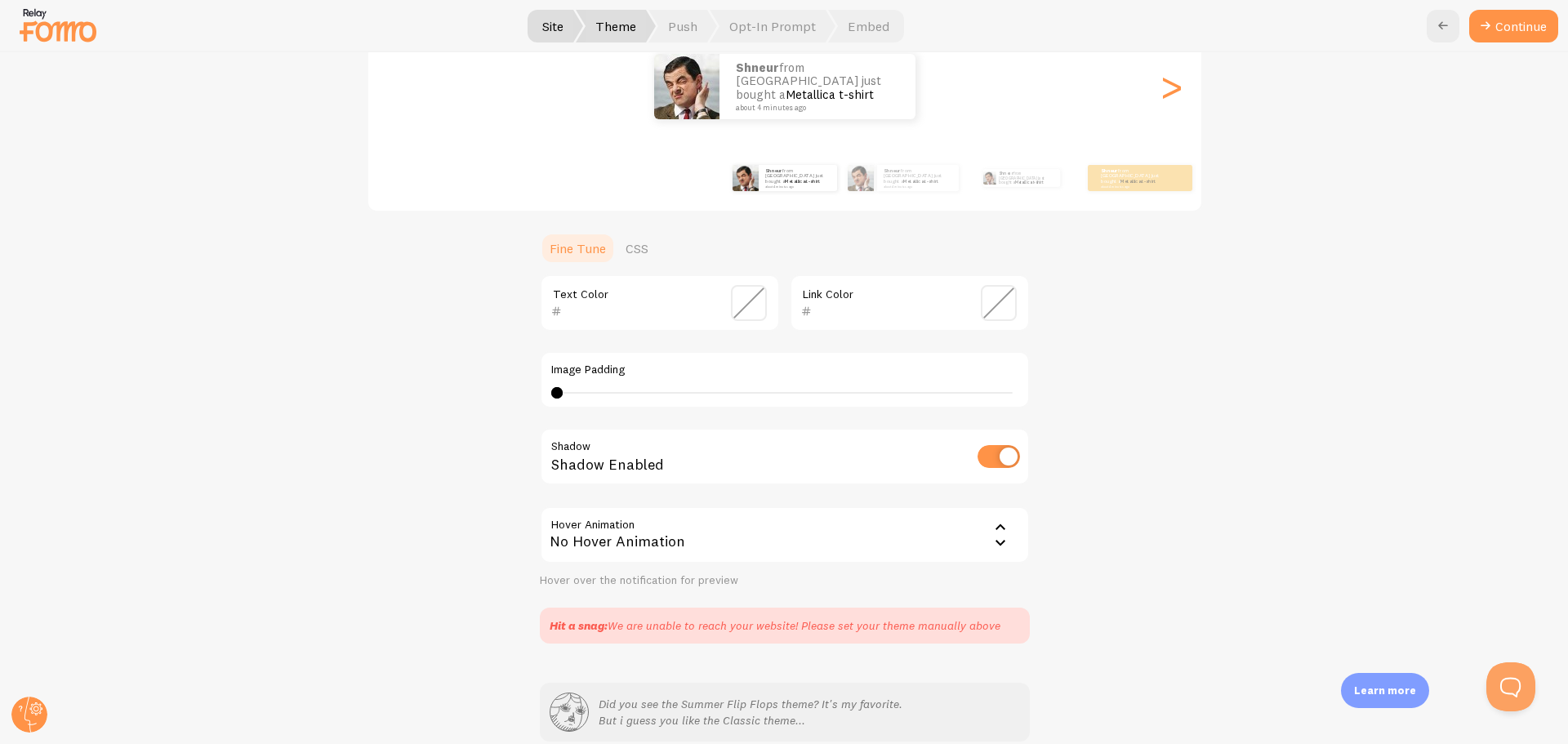
scroll to position [47, 0]
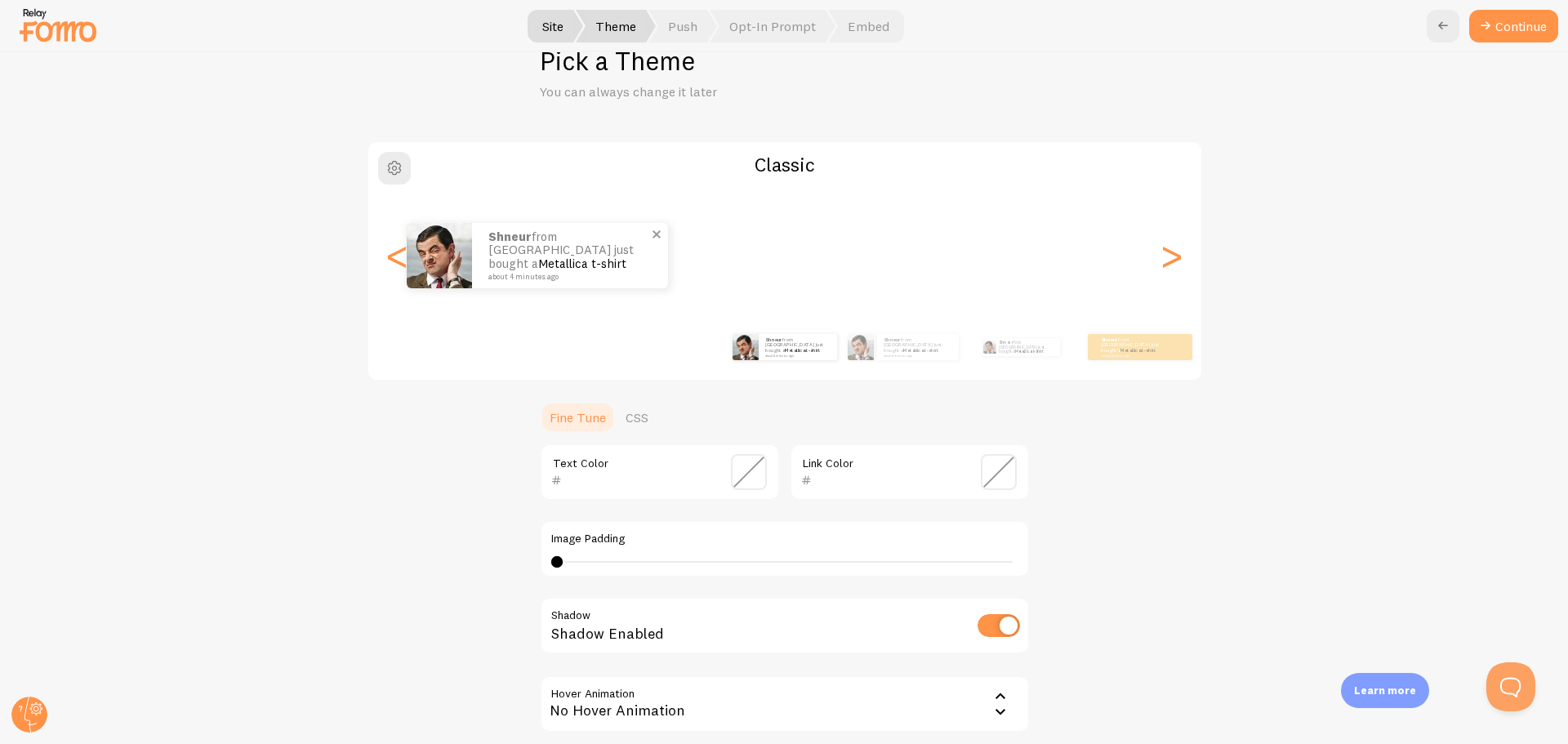
click at [489, 257] on p "Shneur from [GEOGRAPHIC_DATA] just bought a Metallica t-shirt about 4 minutes a…" at bounding box center [570, 256] width 164 height 51
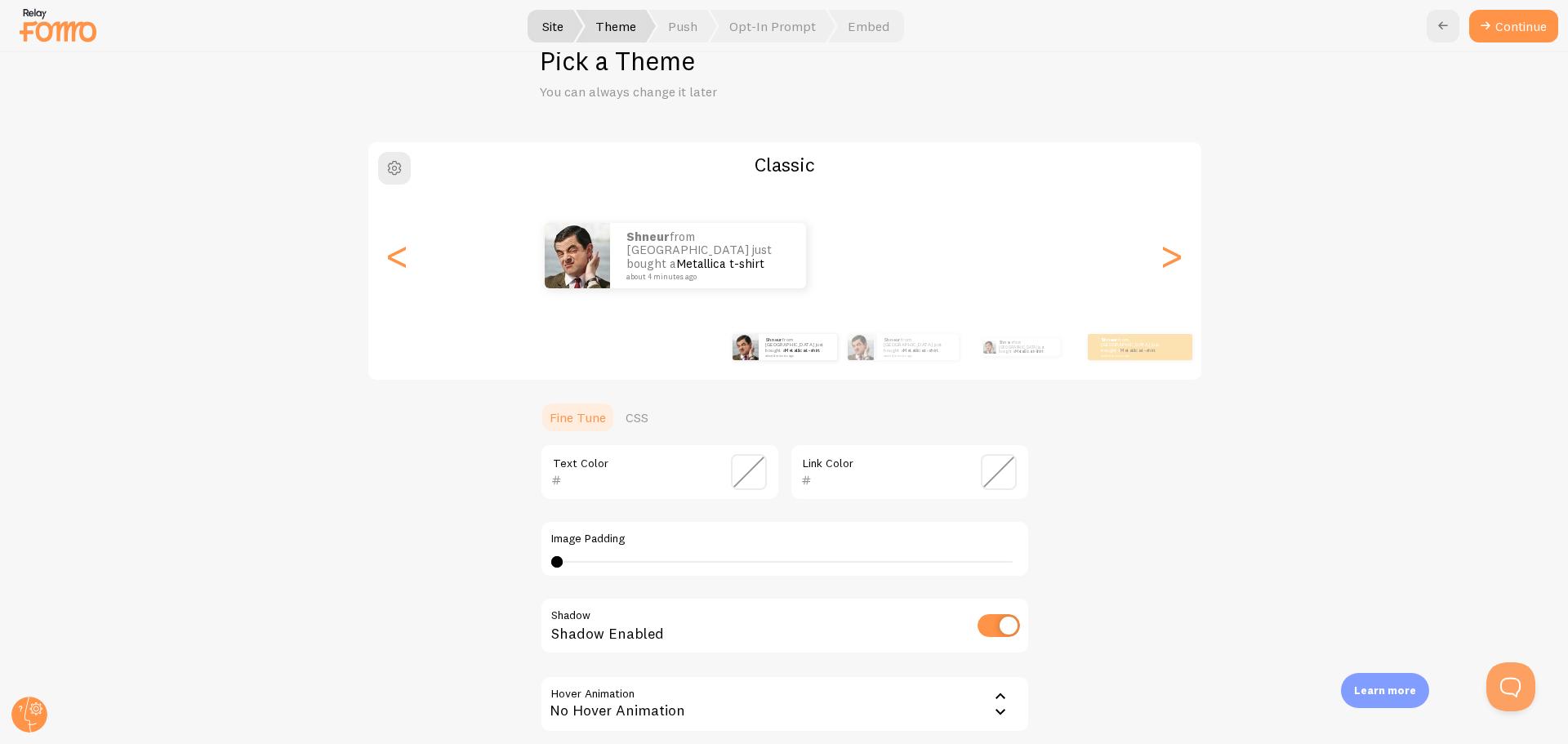
click at [333, 267] on div "Classic Shneur from [GEOGRAPHIC_DATA] just bought a Metallica t-shirt about 4 m…" at bounding box center [784, 476] width 1489 height 672
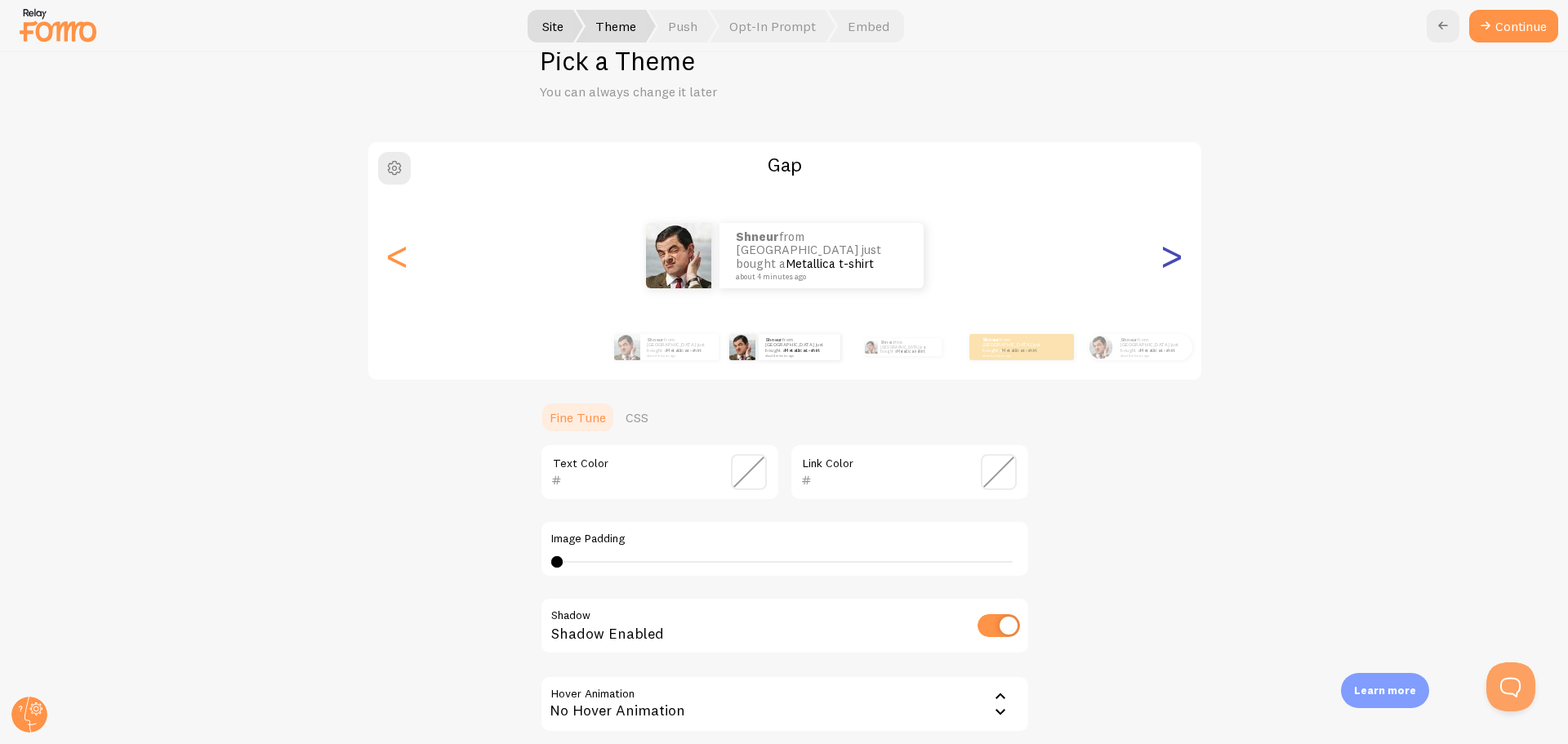
click at [1163, 262] on div ">" at bounding box center [1171, 255] width 20 height 117
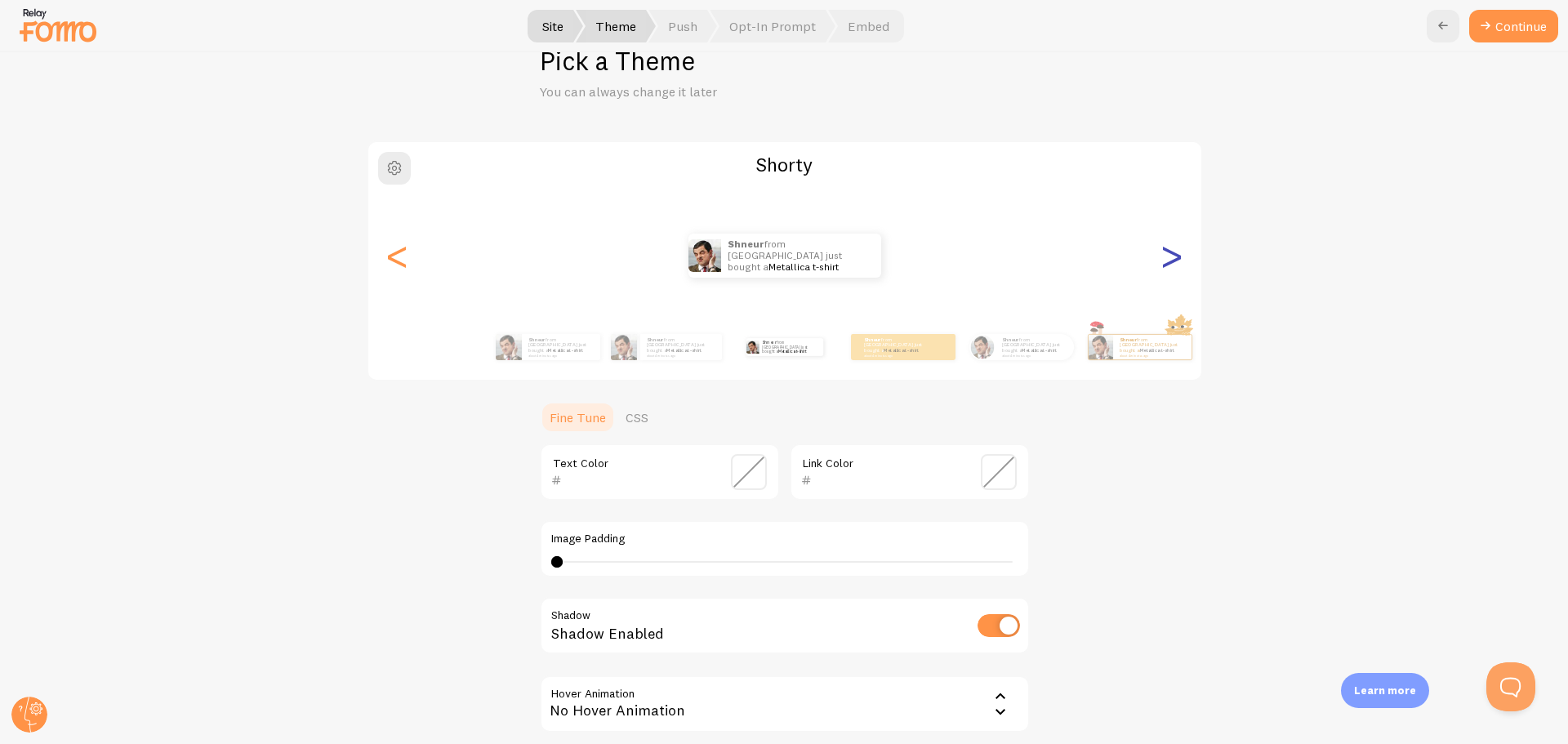
click at [1163, 262] on div ">" at bounding box center [1171, 255] width 20 height 117
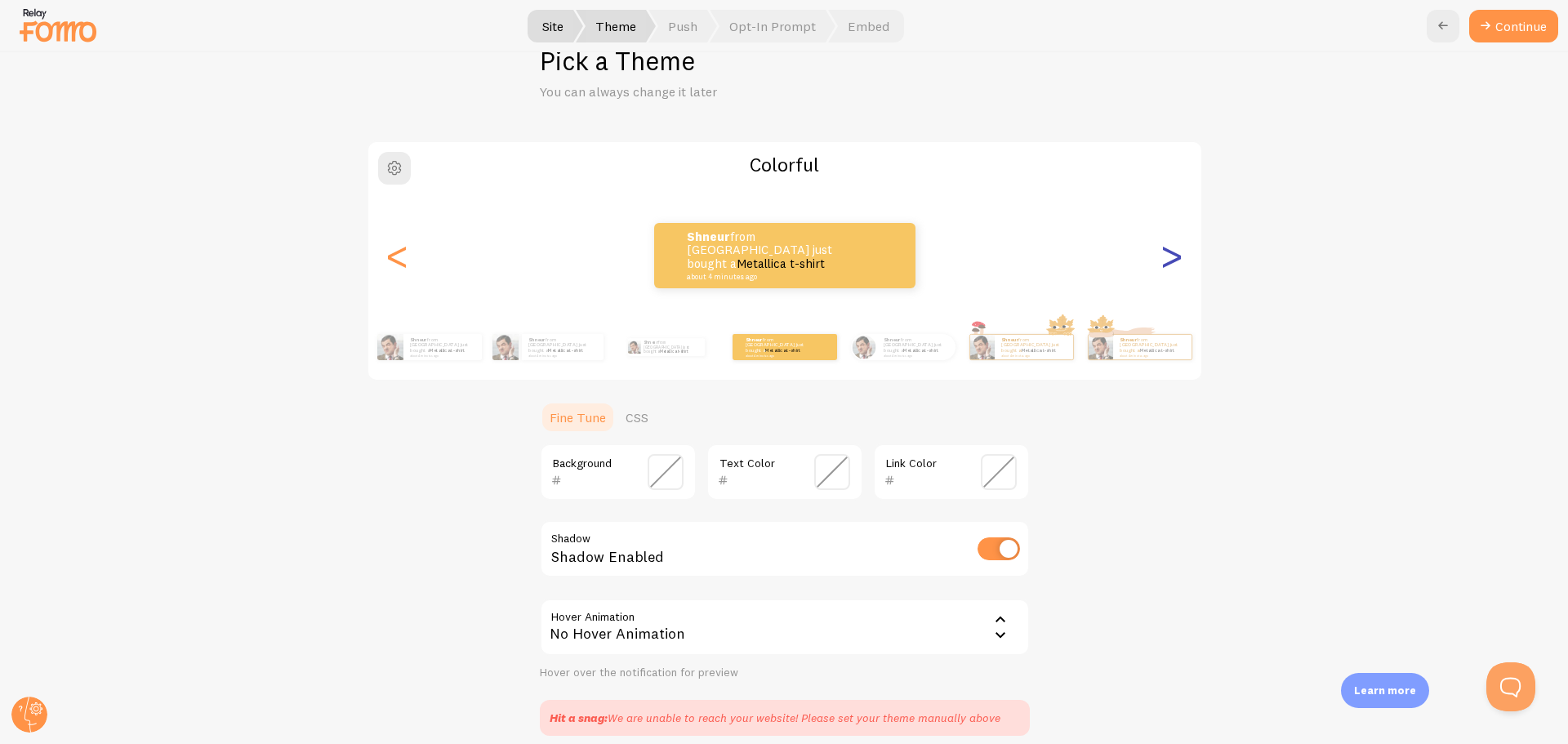
click at [1163, 262] on div ">" at bounding box center [1171, 255] width 20 height 117
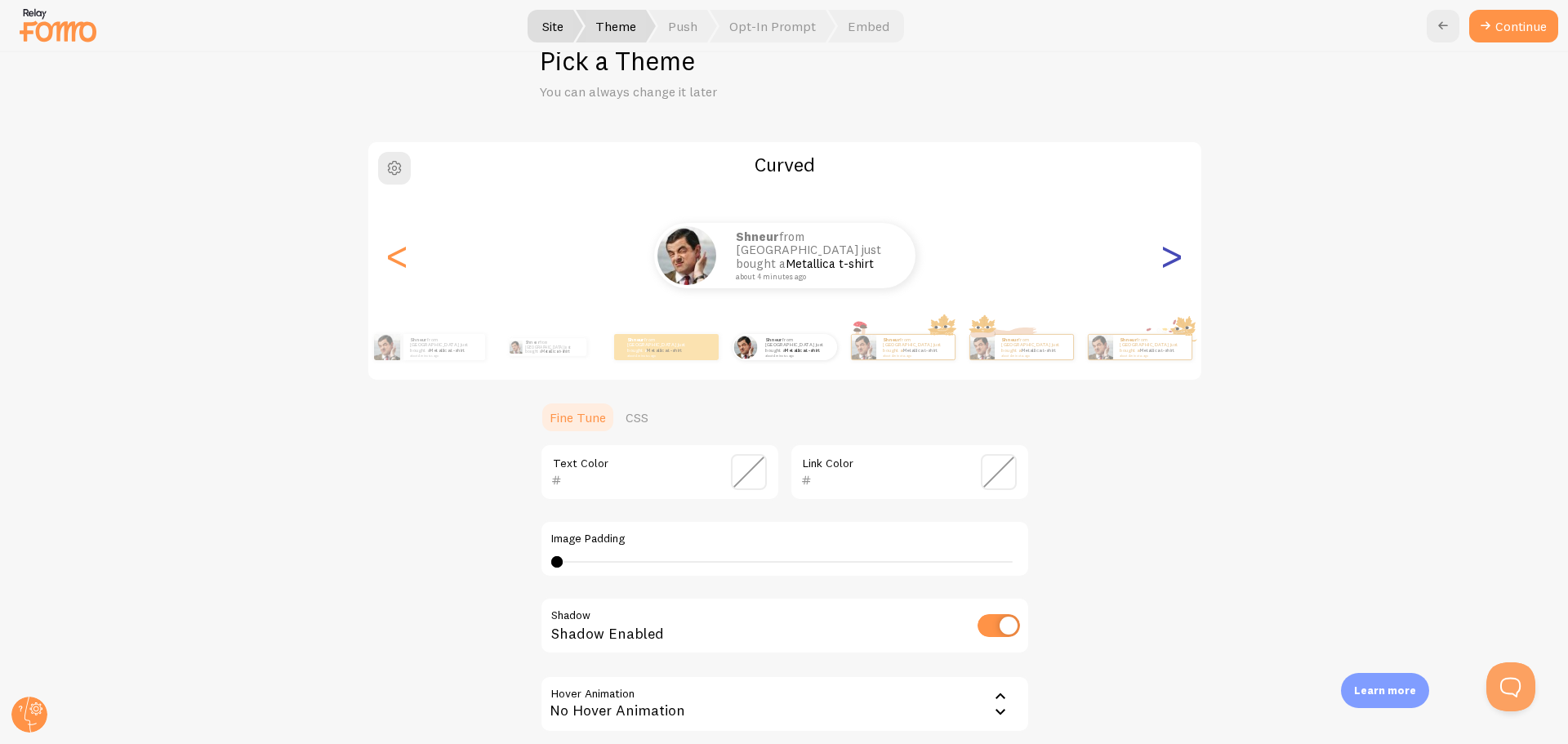
click at [1163, 262] on div ">" at bounding box center [1171, 255] width 20 height 117
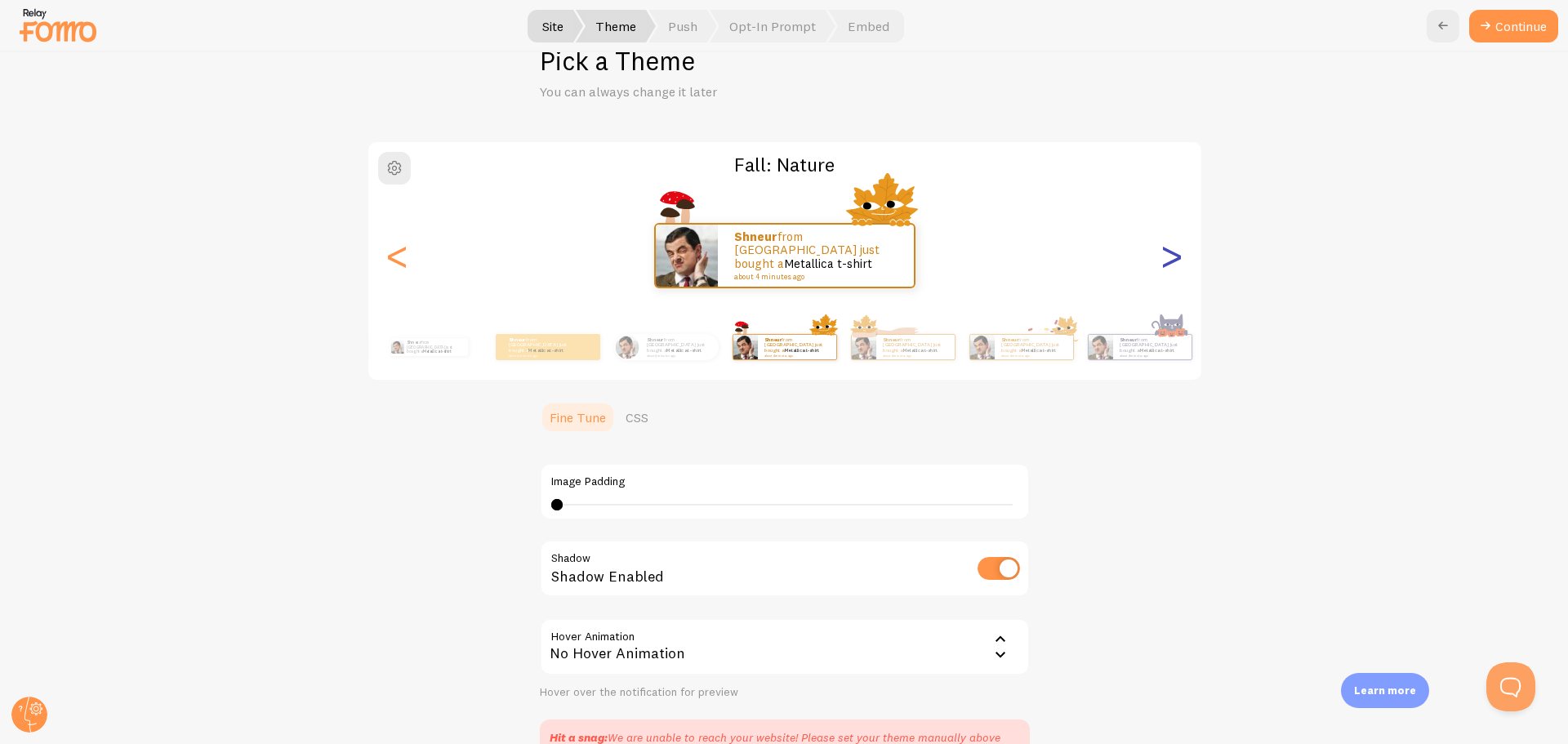
type input "0"
click at [1163, 262] on div ">" at bounding box center [1171, 255] width 20 height 117
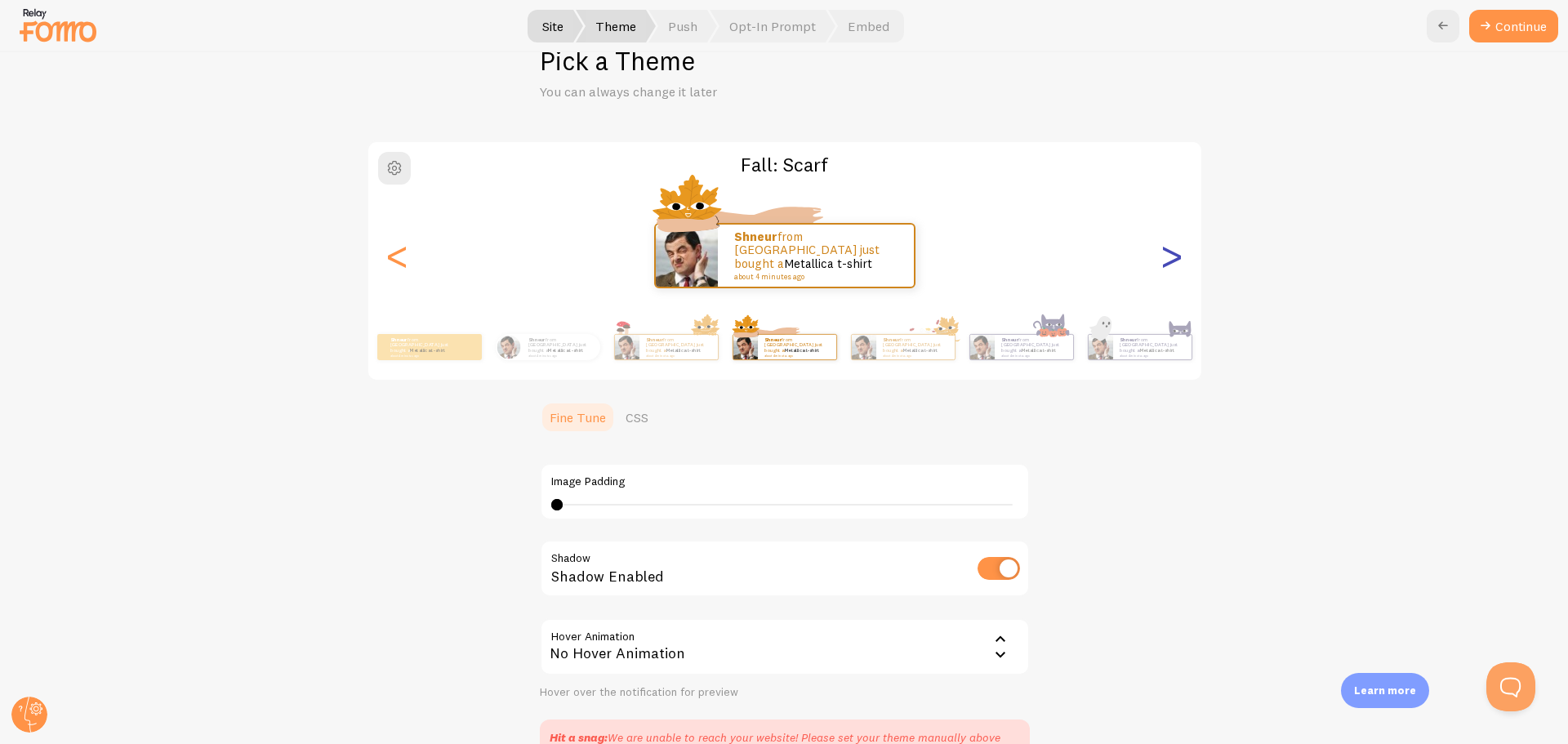
click at [1163, 262] on div ">" at bounding box center [1171, 255] width 20 height 117
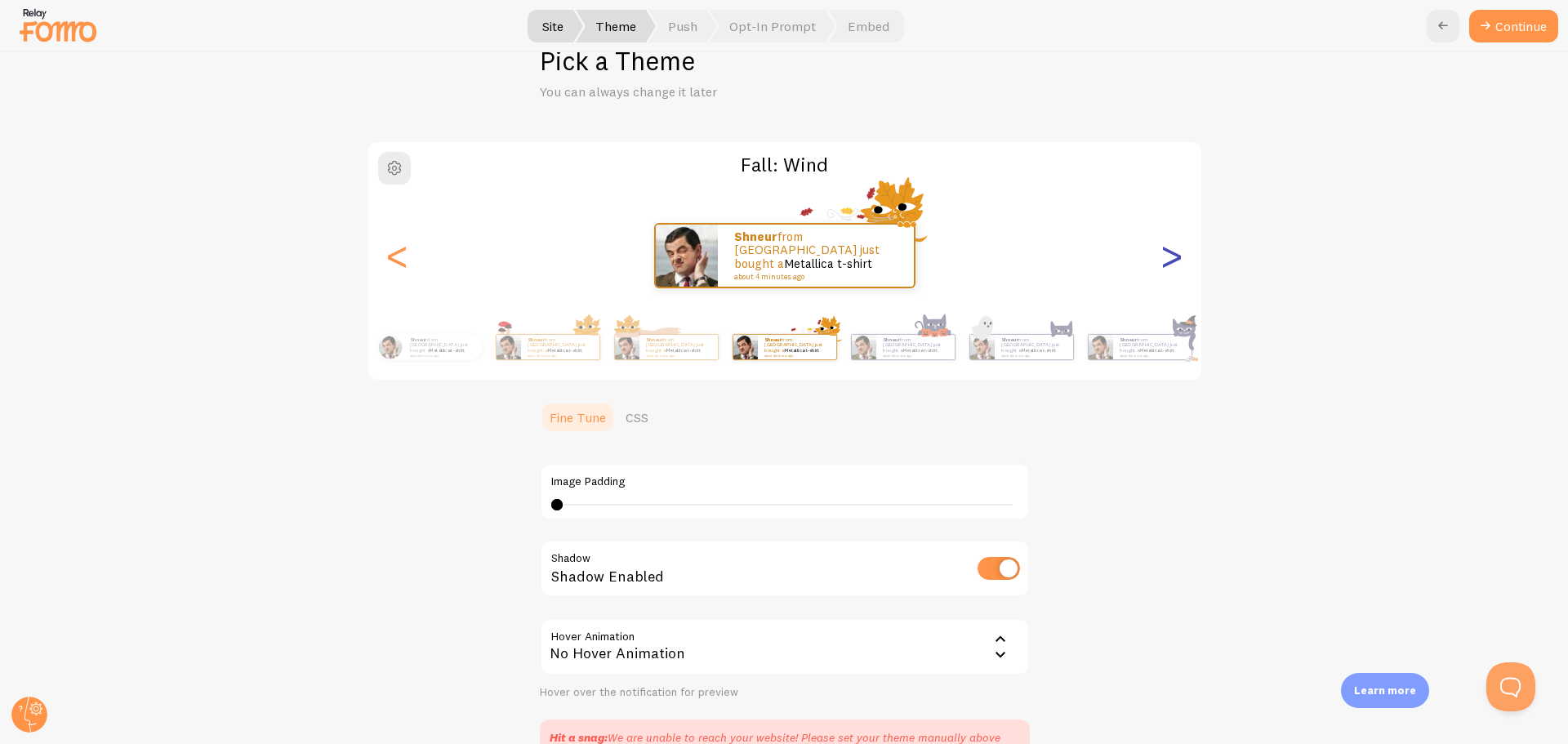
click at [1163, 262] on div ">" at bounding box center [1171, 255] width 20 height 117
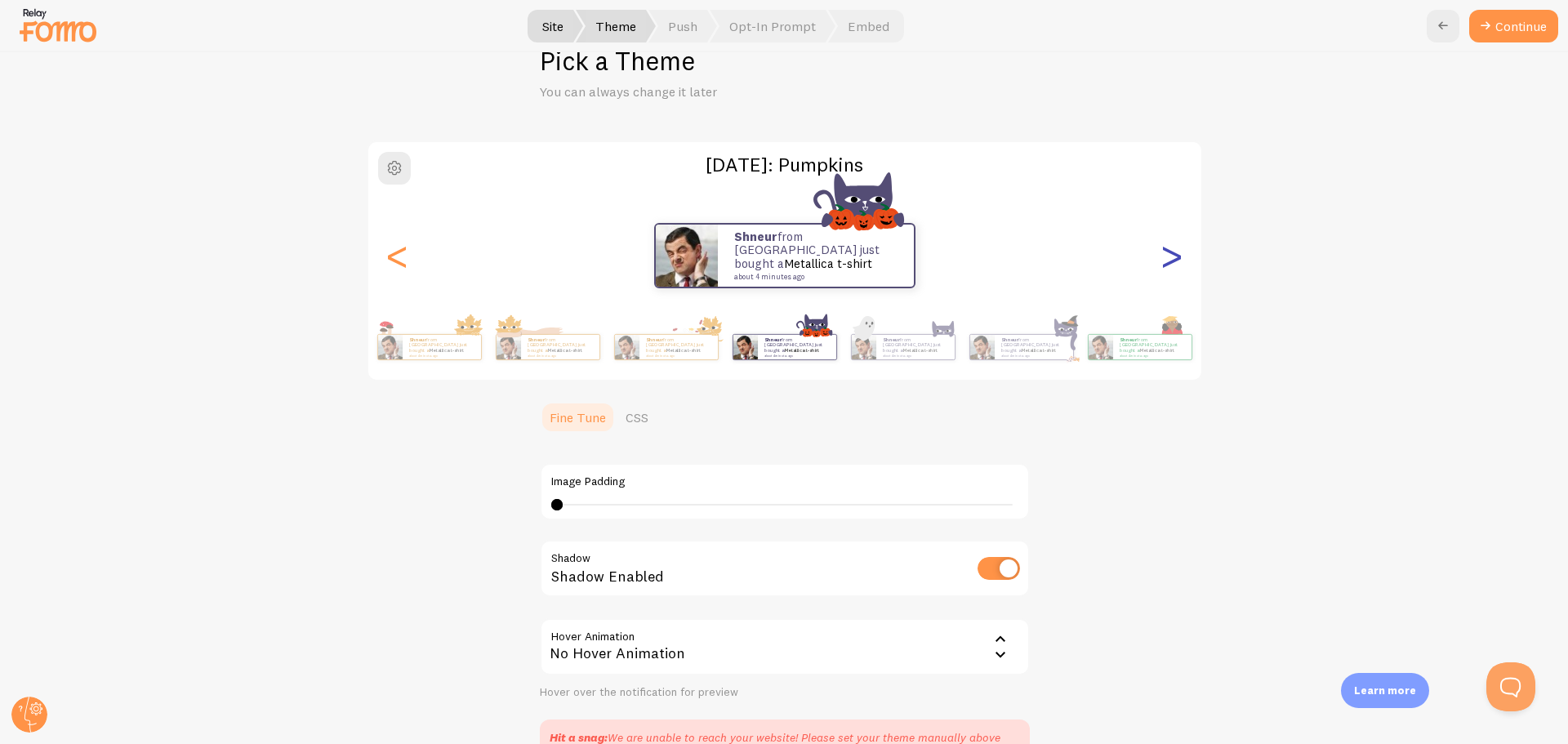
click at [1163, 262] on div ">" at bounding box center [1171, 255] width 20 height 117
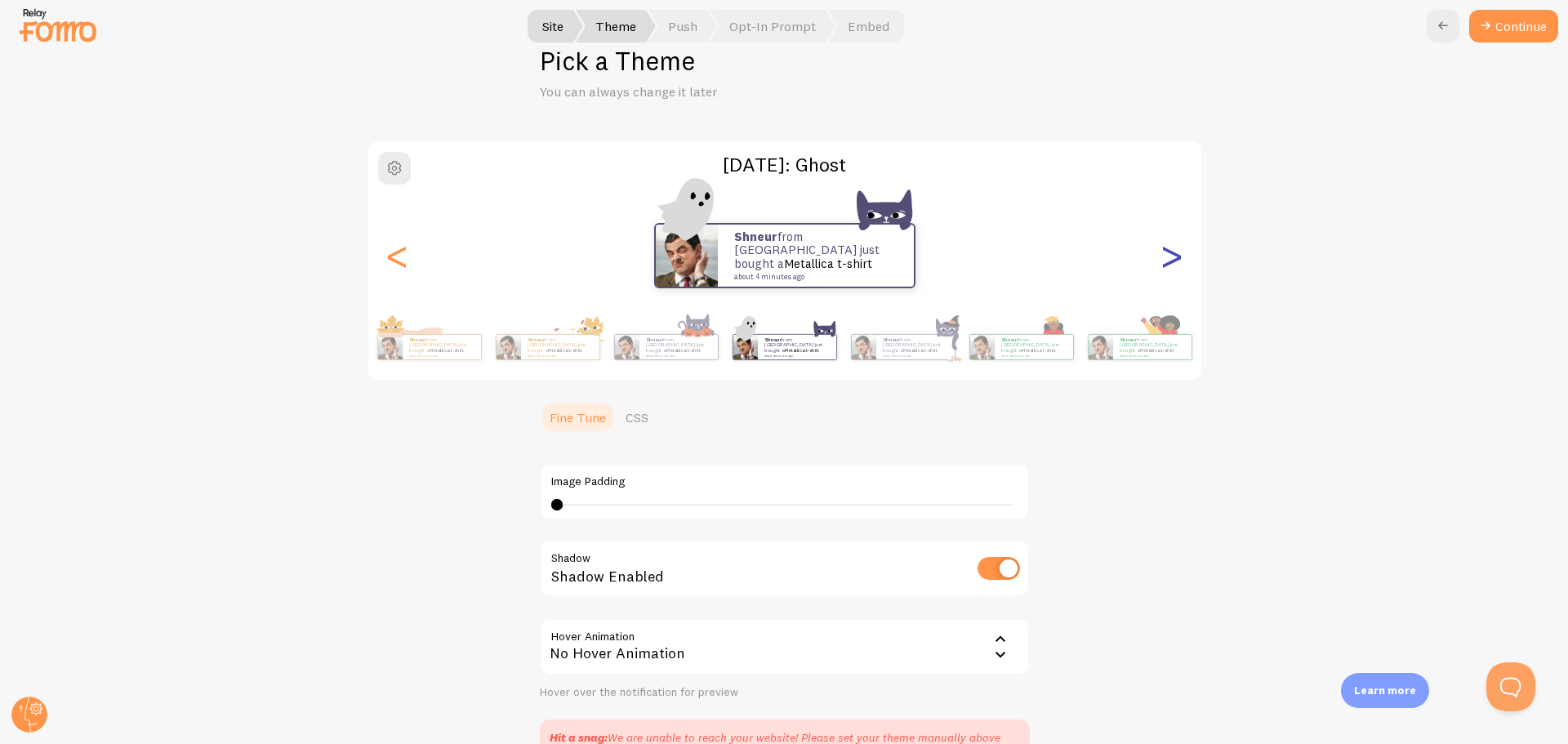
click at [1163, 262] on div ">" at bounding box center [1171, 255] width 20 height 117
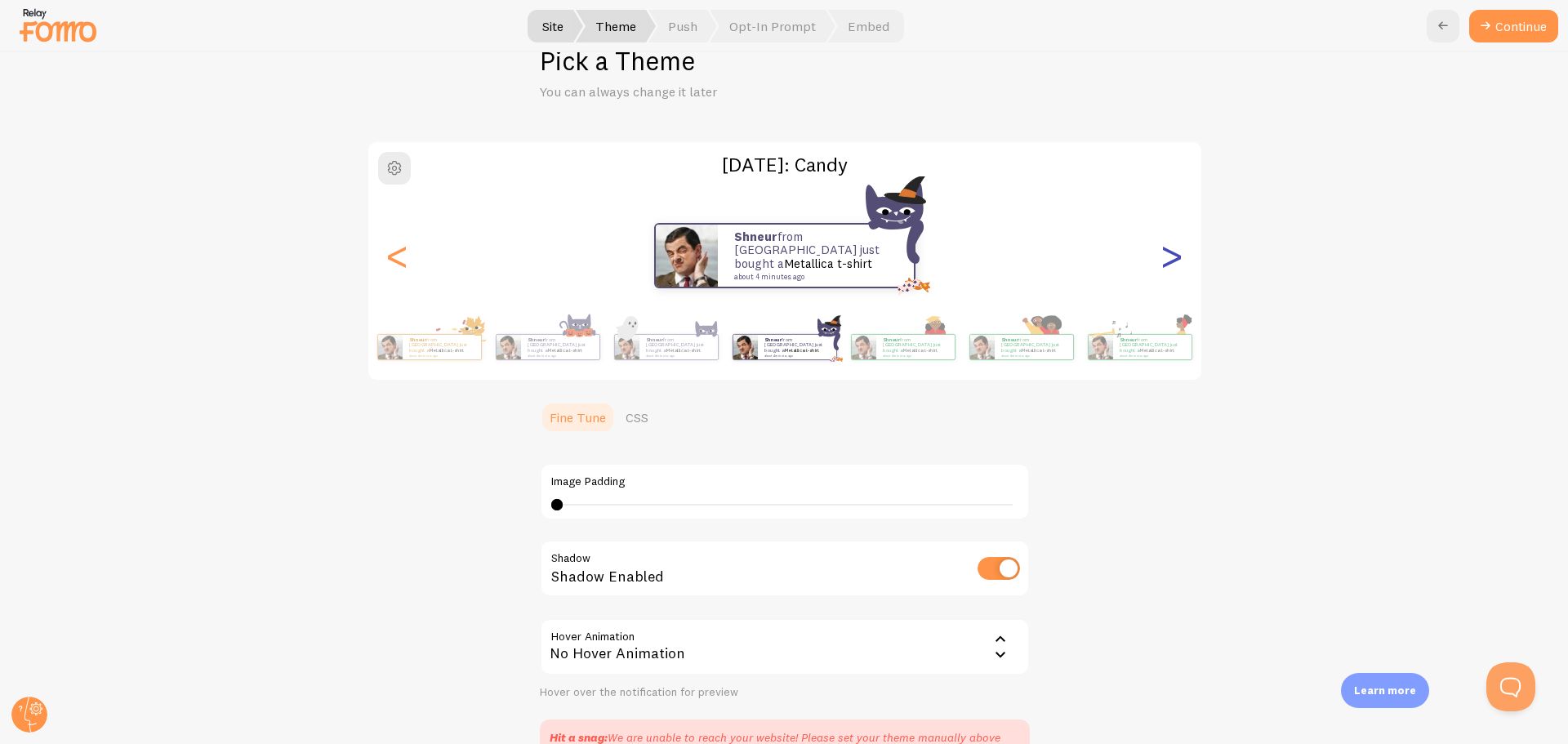
click at [1163, 262] on div ">" at bounding box center [1171, 255] width 20 height 117
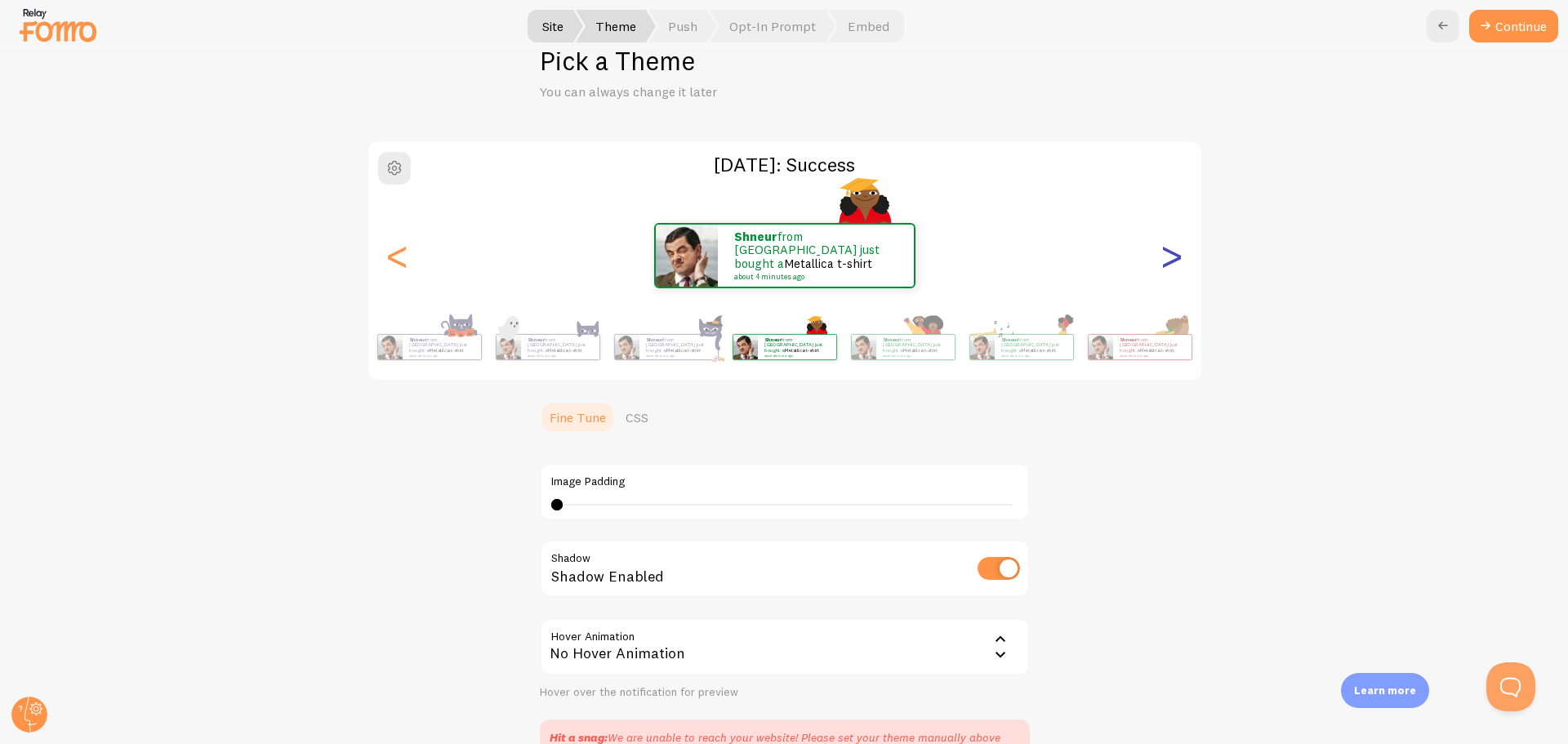
click at [1163, 262] on div ">" at bounding box center [1171, 255] width 20 height 117
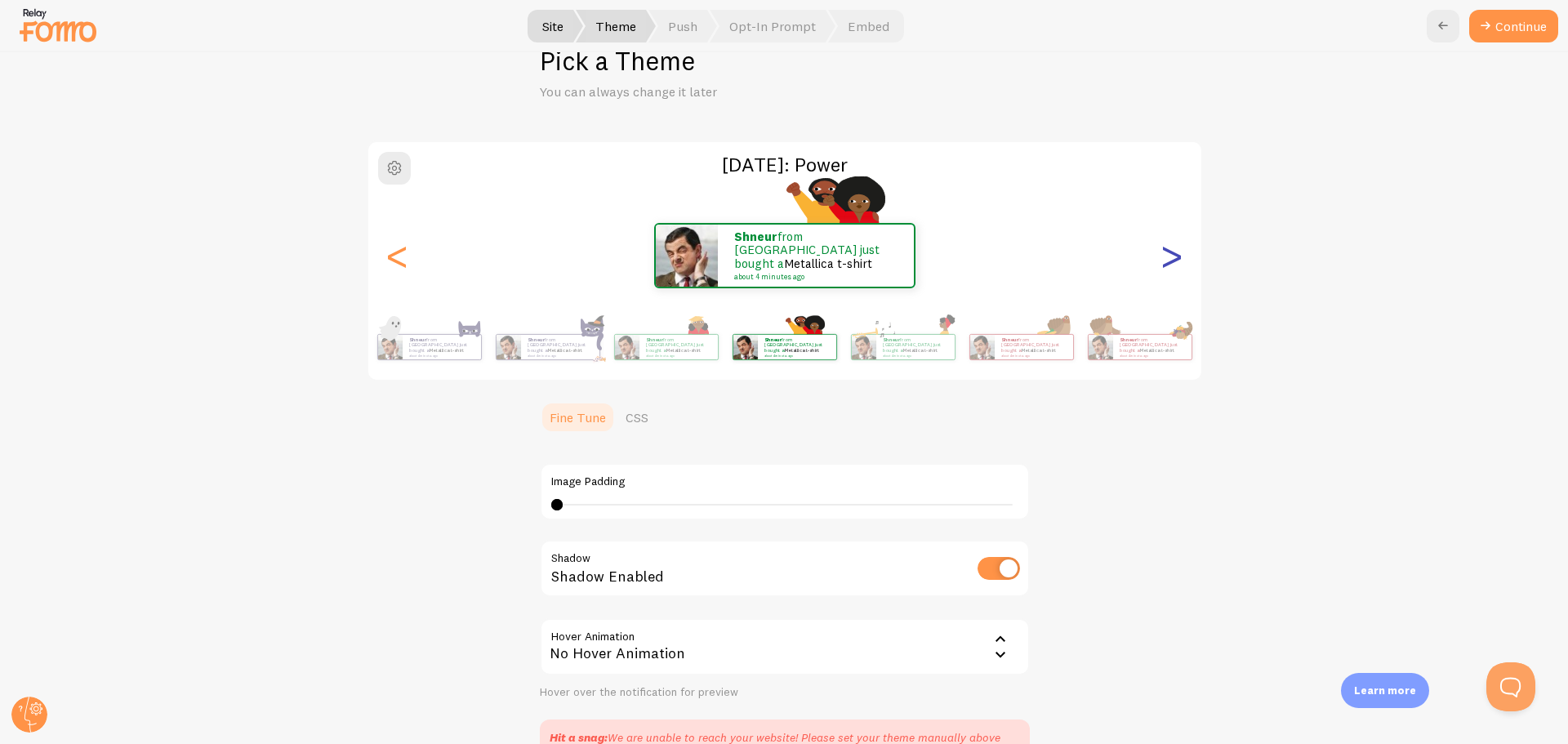
click at [1163, 262] on div ">" at bounding box center [1171, 255] width 20 height 117
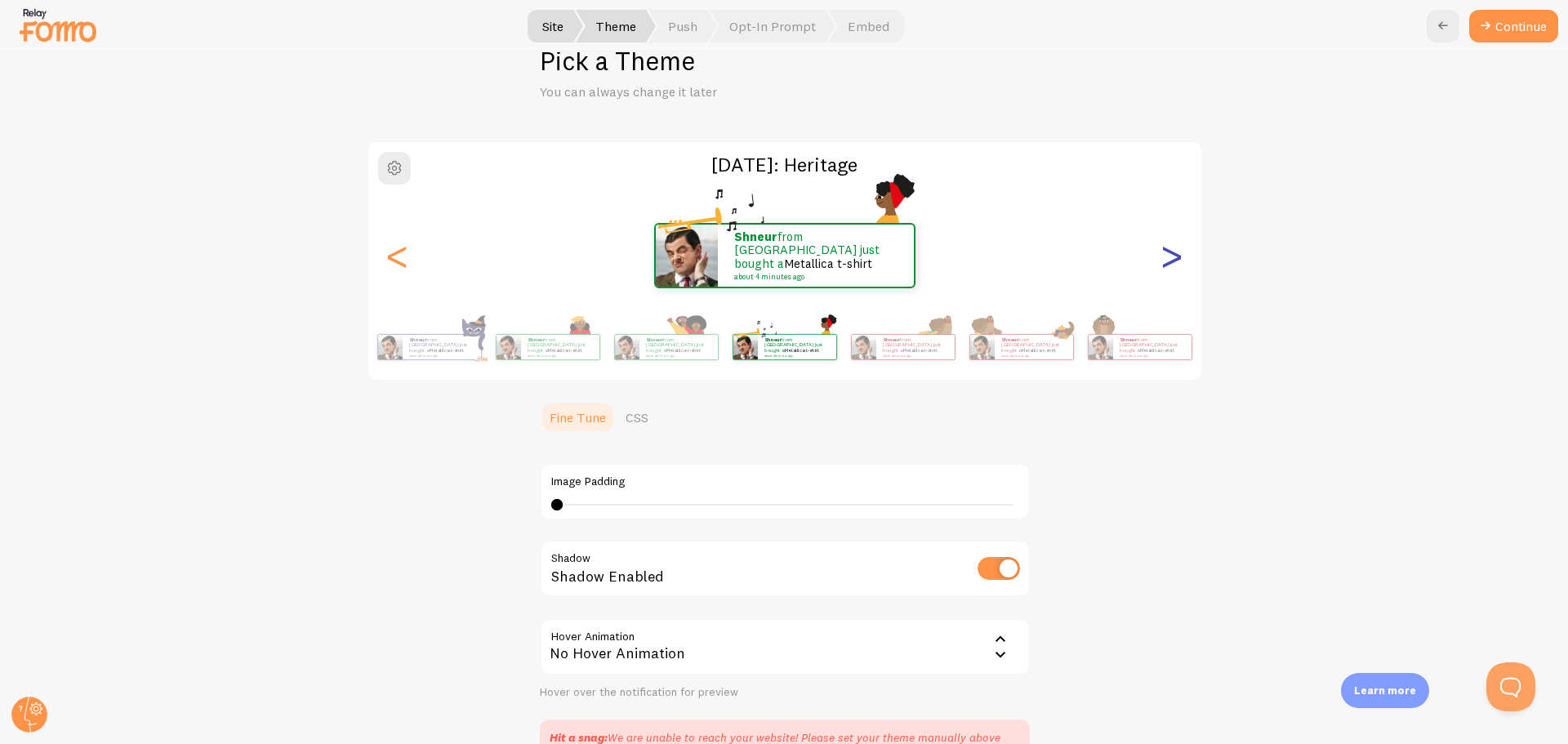
click at [1163, 262] on div ">" at bounding box center [1171, 255] width 20 height 117
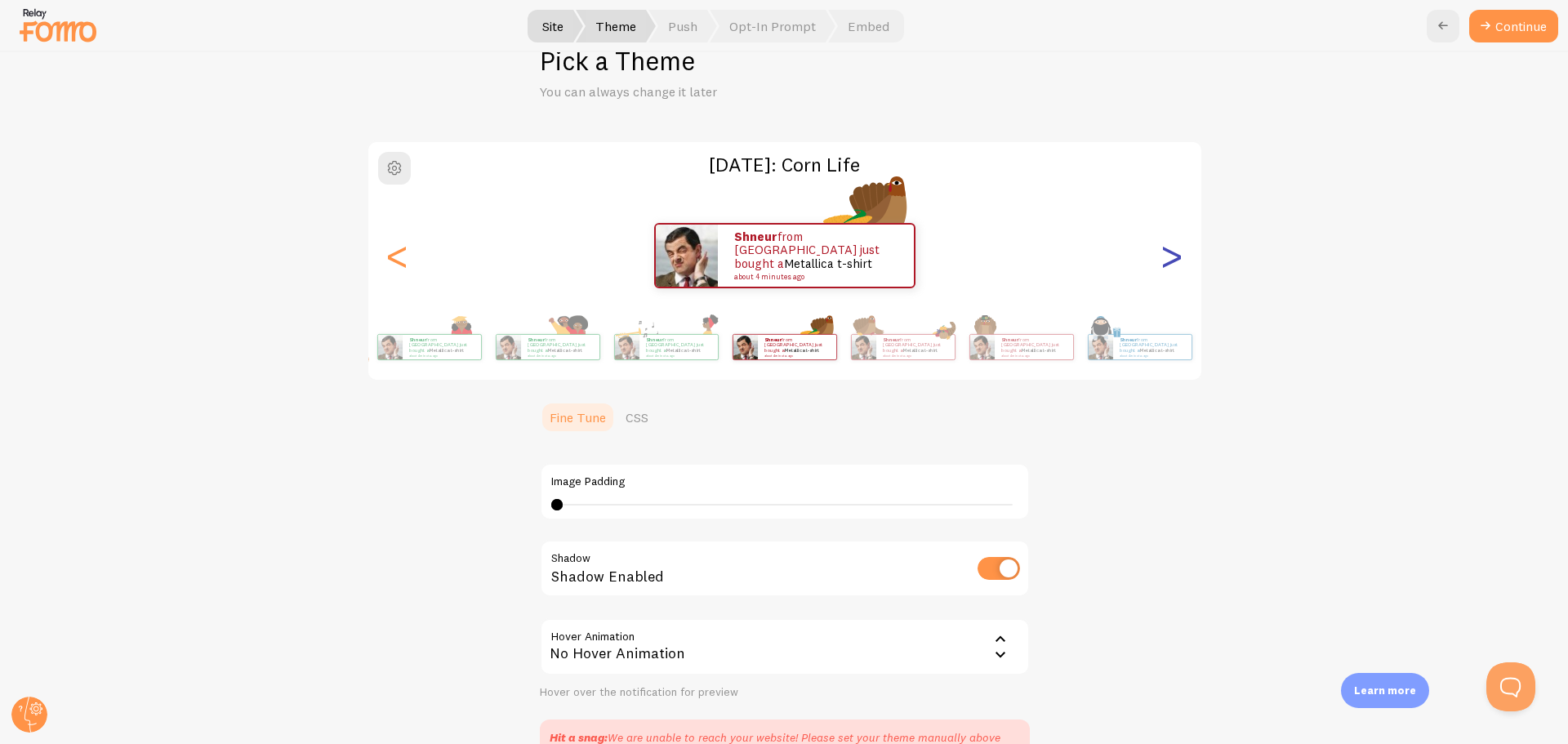
click at [1163, 262] on div ">" at bounding box center [1171, 255] width 20 height 117
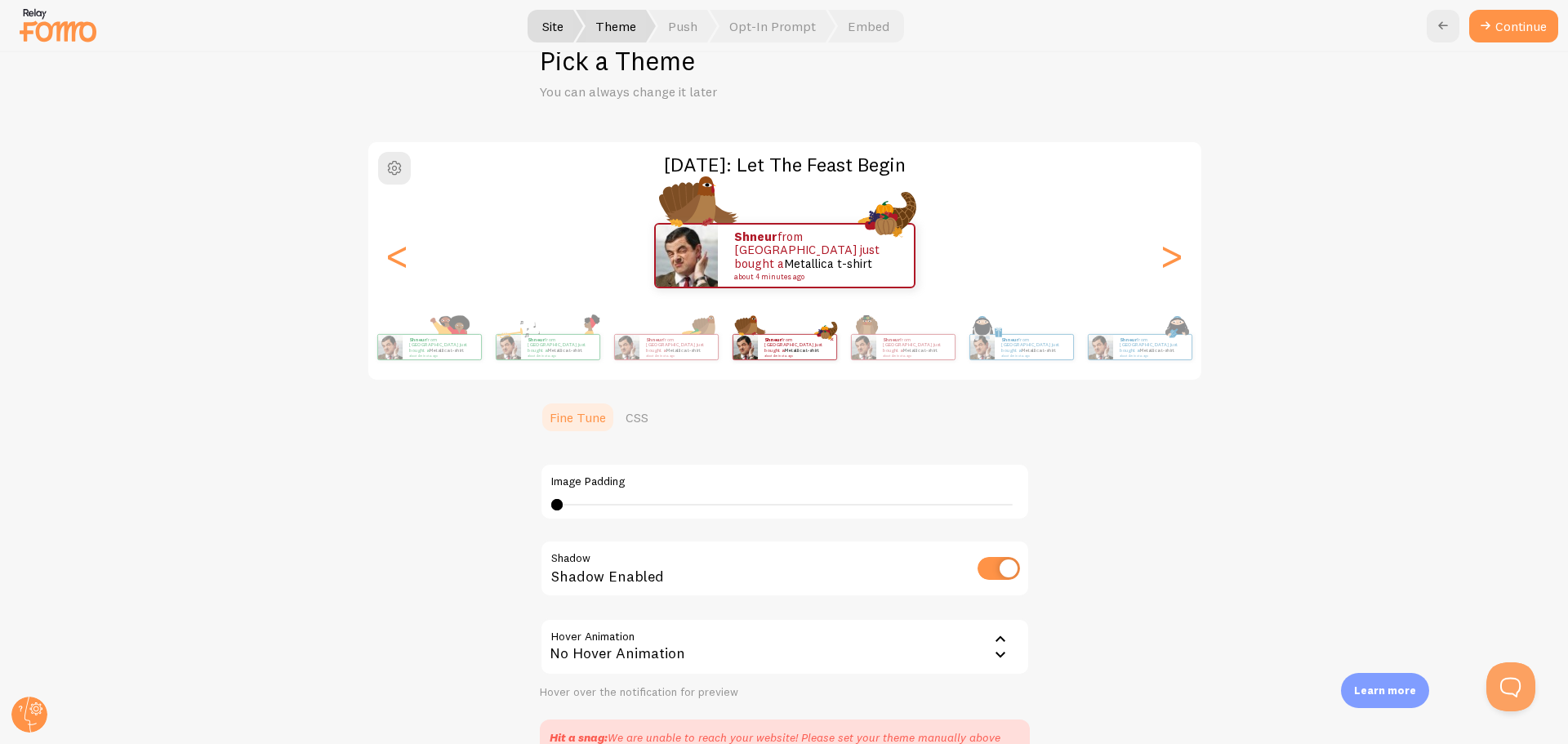
click at [1321, 262] on div "[DATE]: Let The Feast Begin Shneur from [GEOGRAPHIC_DATA] just bought a Metalli…" at bounding box center [784, 448] width 1489 height 615
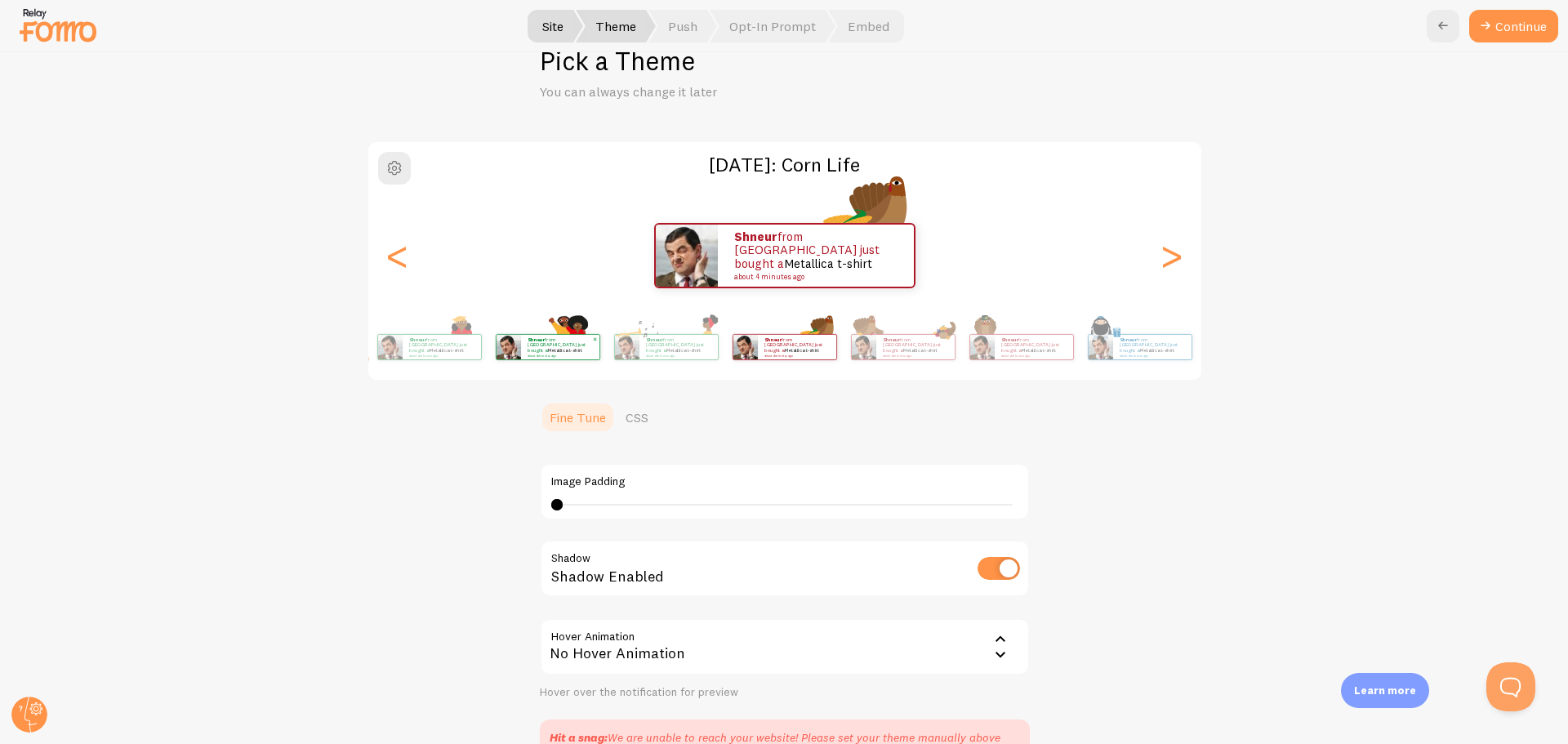
click at [876, 352] on img at bounding box center [864, 347] width 25 height 25
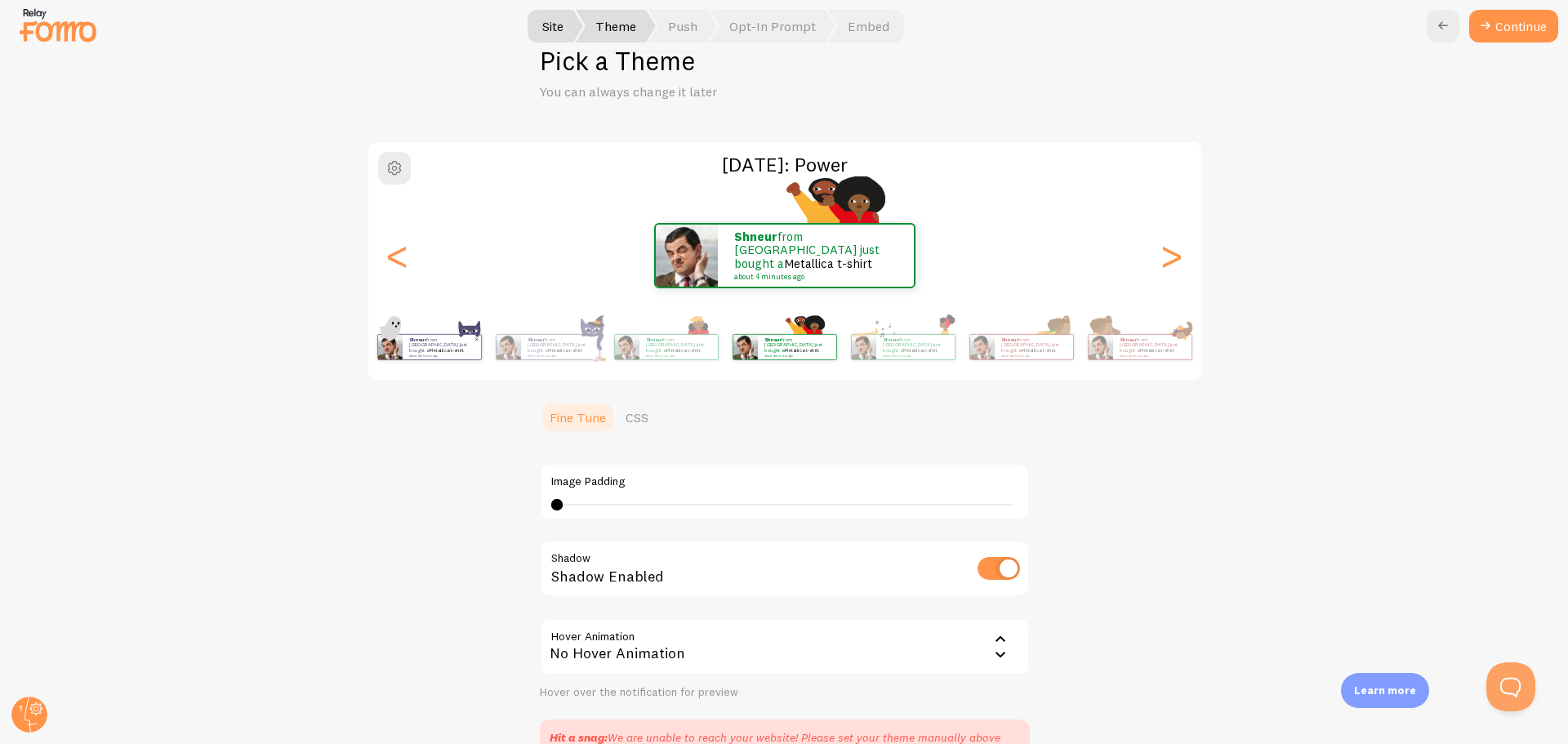
click at [409, 343] on strong "Shneur" at bounding box center [418, 339] width 17 height 7
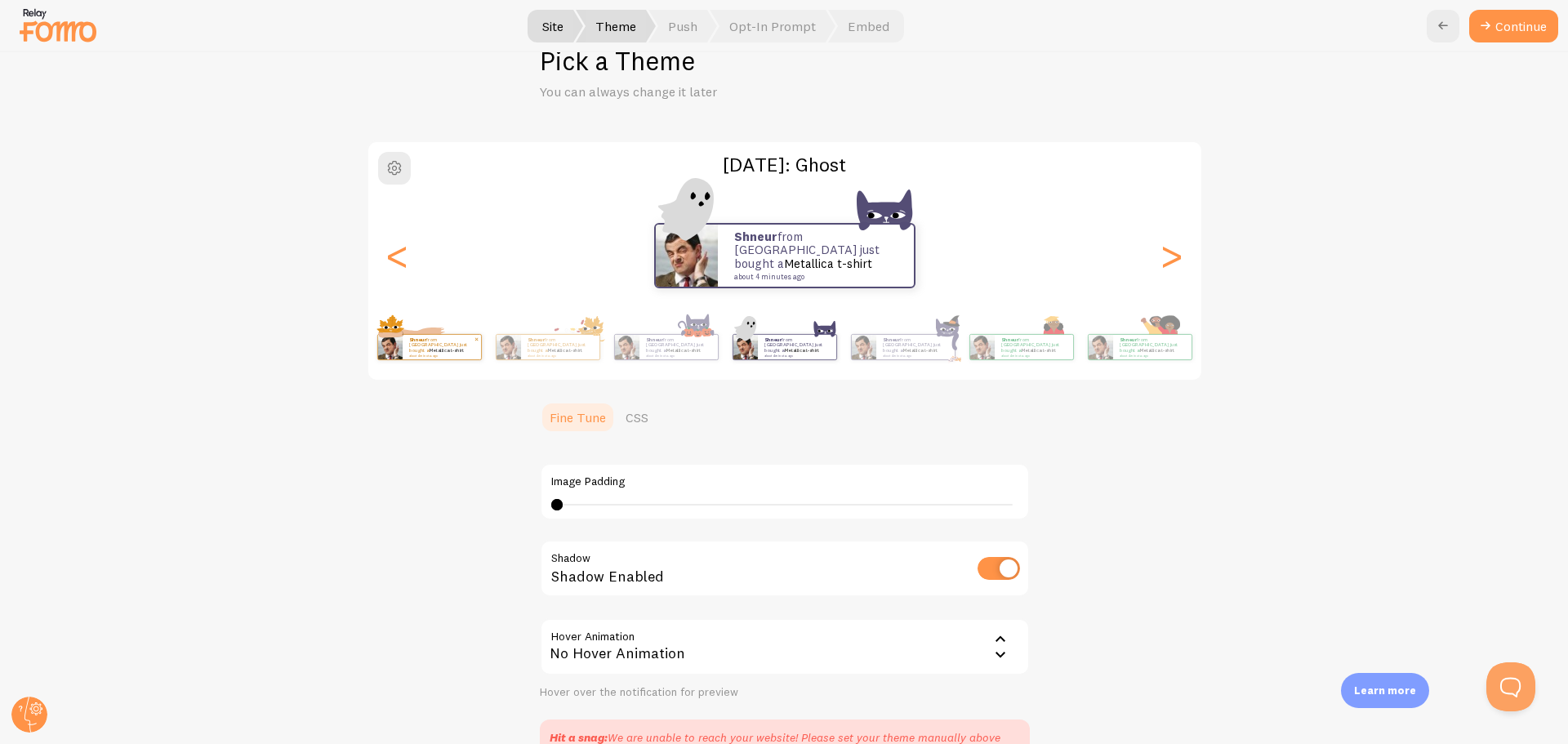
click at [442, 354] on small "about 4 minutes ago" at bounding box center [440, 355] width 63 height 3
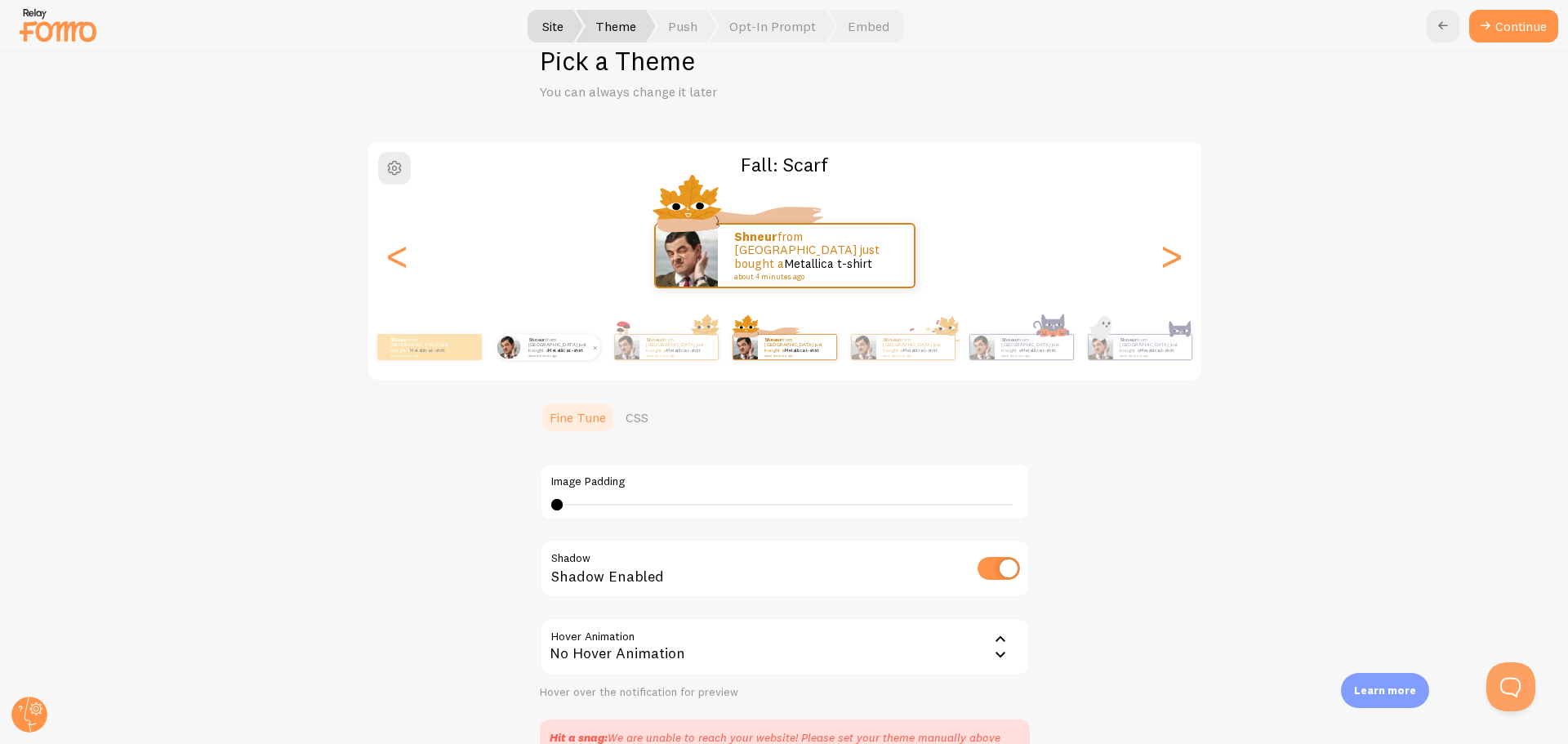
click at [528, 350] on p "Shneur from [GEOGRAPHIC_DATA] just bought a Metallica t-shirt about 4 minutes a…" at bounding box center [560, 347] width 65 height 21
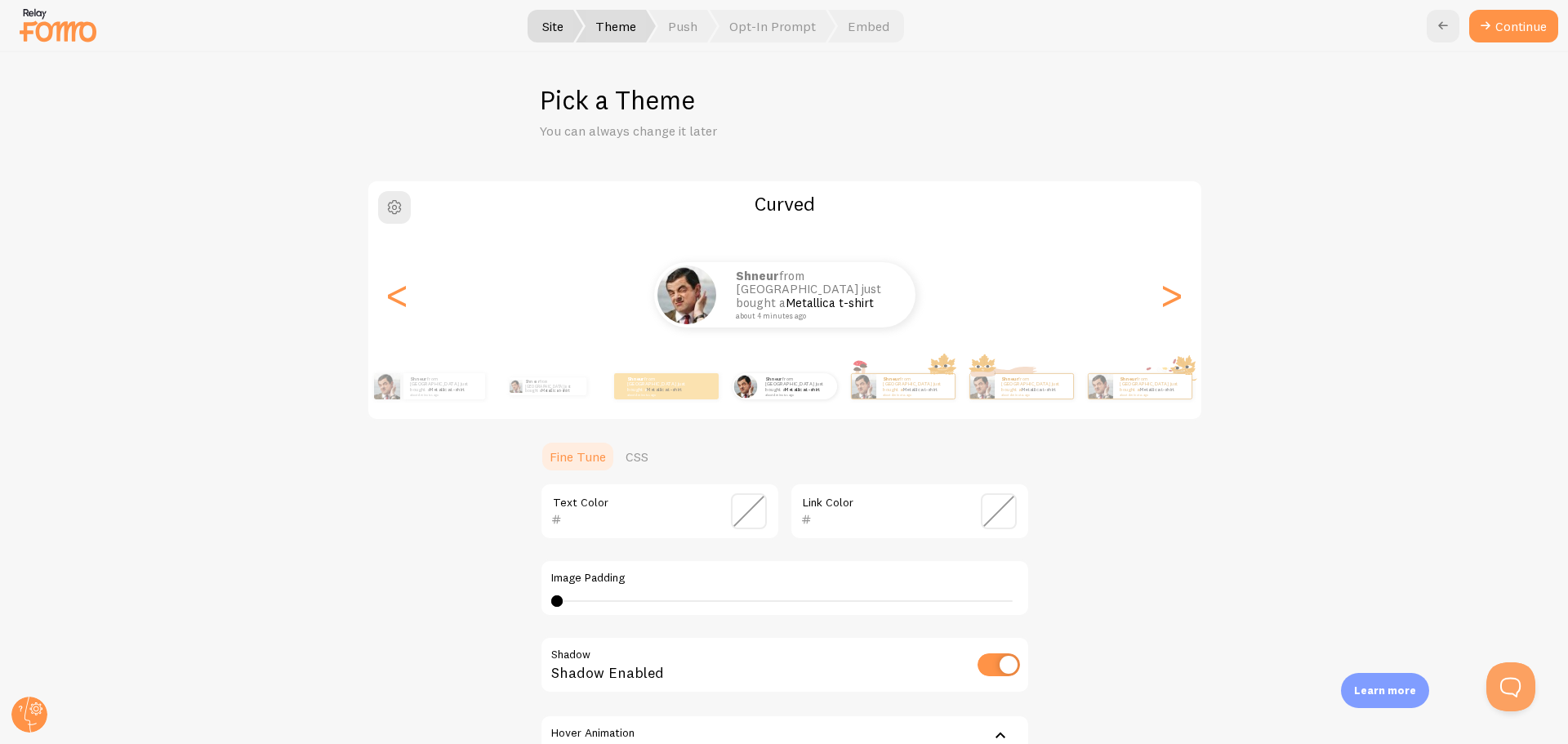
scroll to position [0, 0]
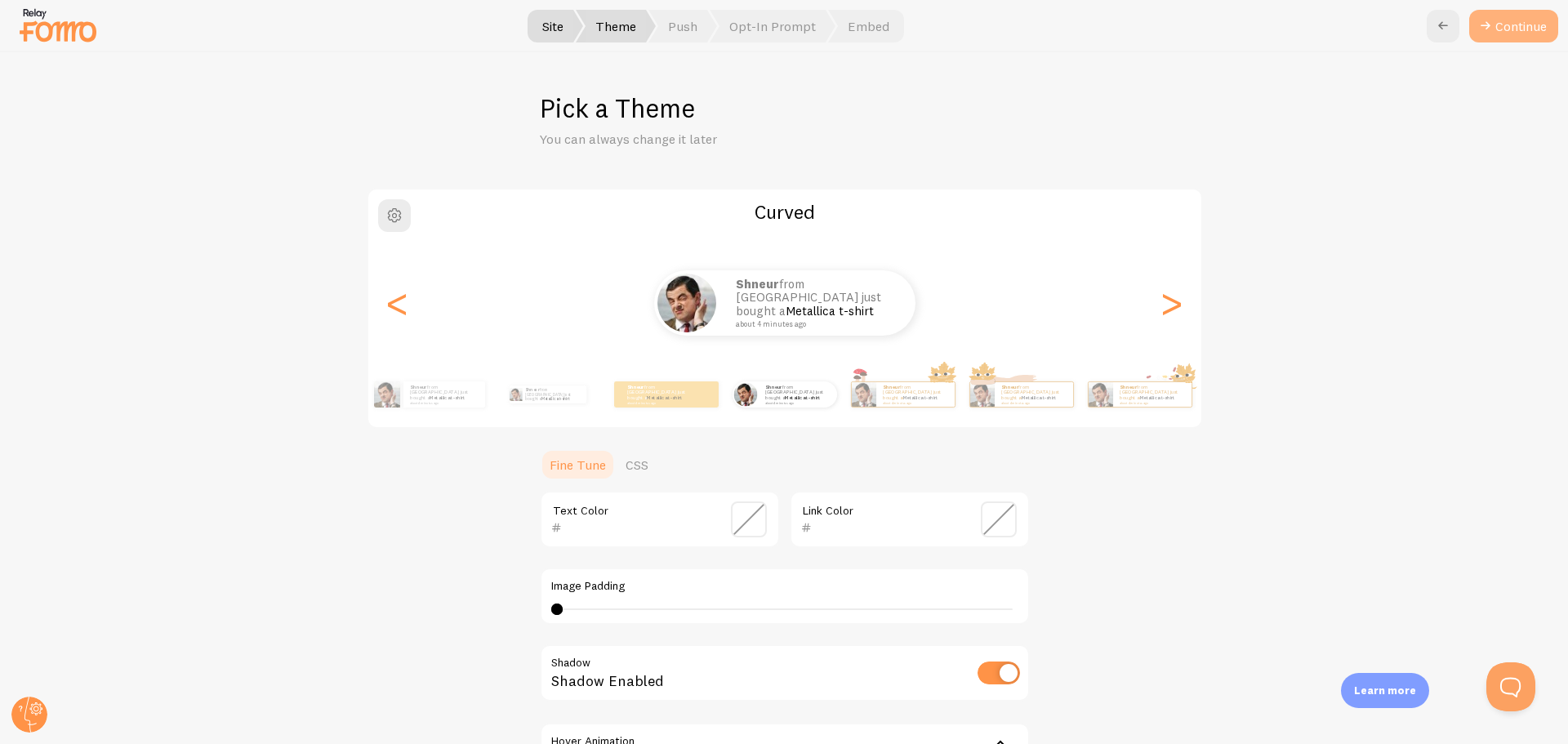
click at [1524, 31] on button "Continue" at bounding box center [1513, 26] width 89 height 33
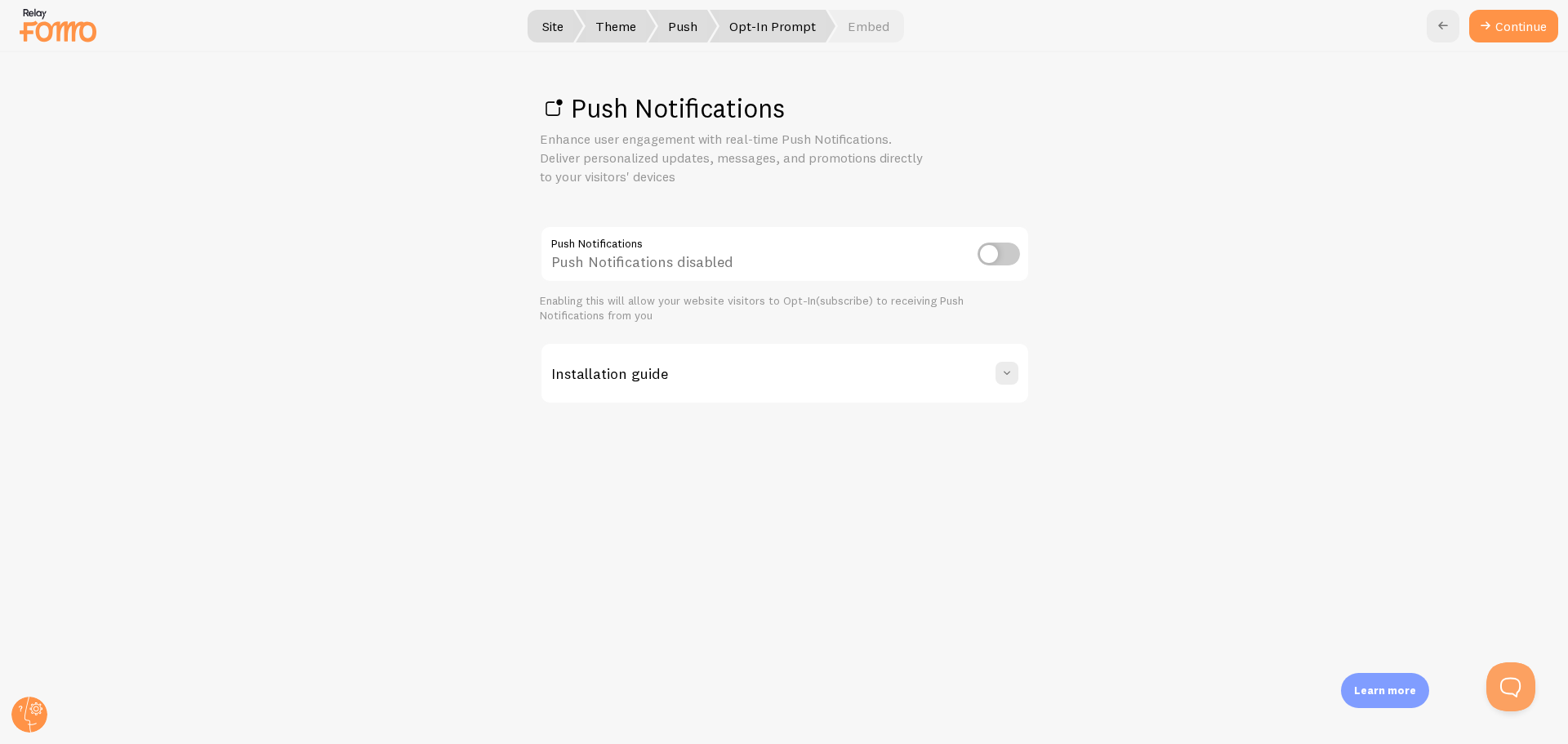
click at [765, 33] on span "Opt-In Prompt" at bounding box center [772, 26] width 126 height 33
click at [1006, 372] on span at bounding box center [1007, 372] width 16 height 16
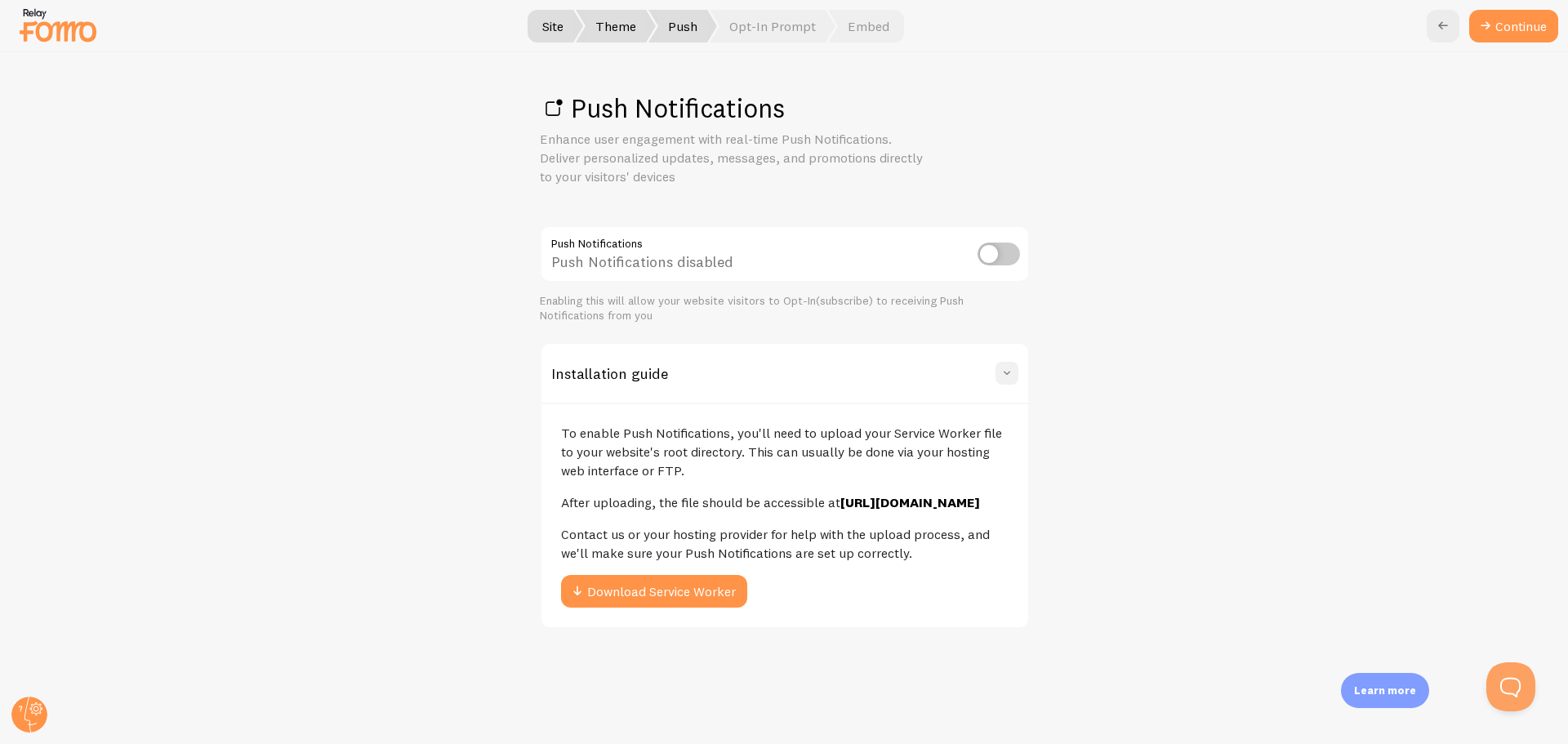
click at [1006, 372] on span at bounding box center [1007, 372] width 16 height 16
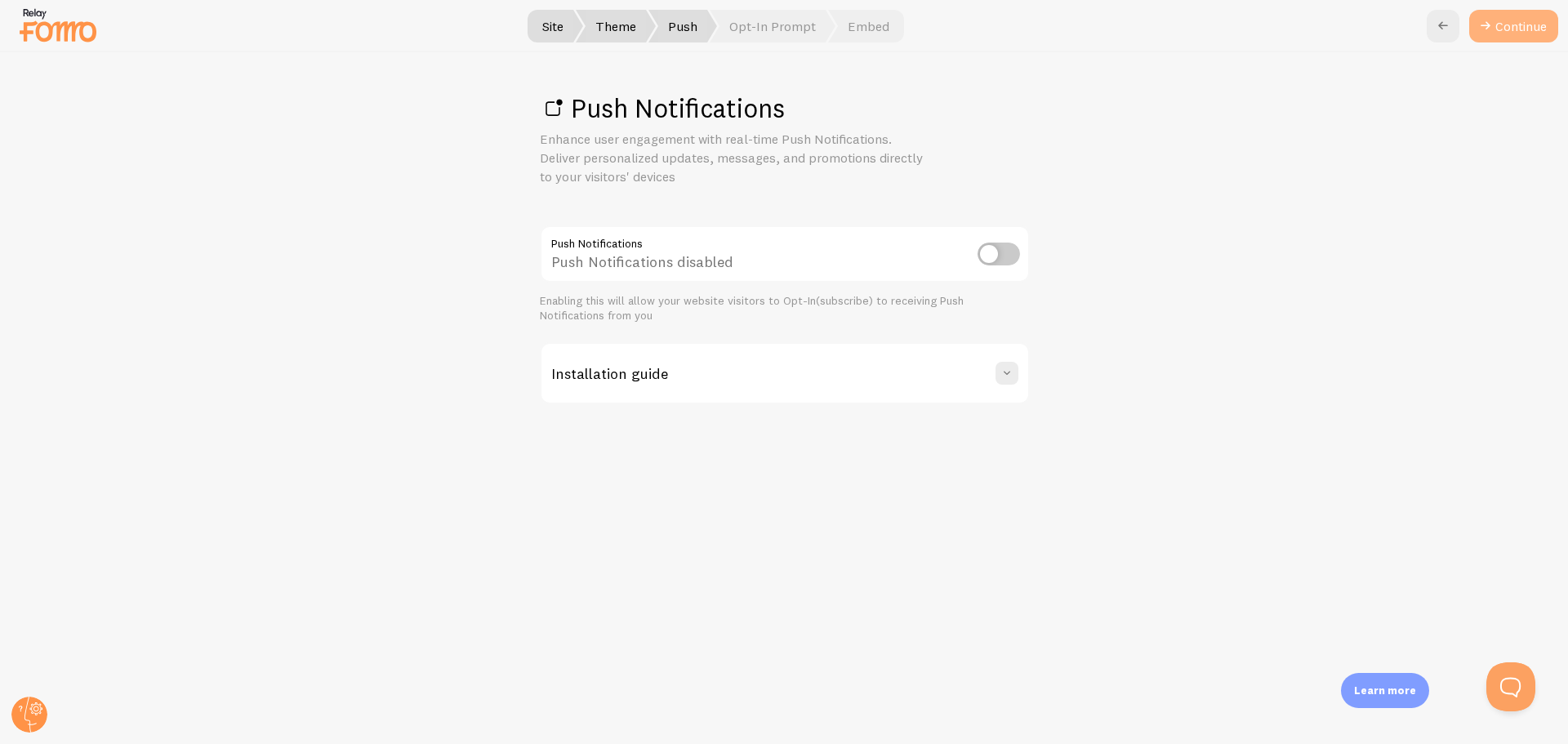
click at [1496, 26] on link "Continue" at bounding box center [1513, 26] width 89 height 33
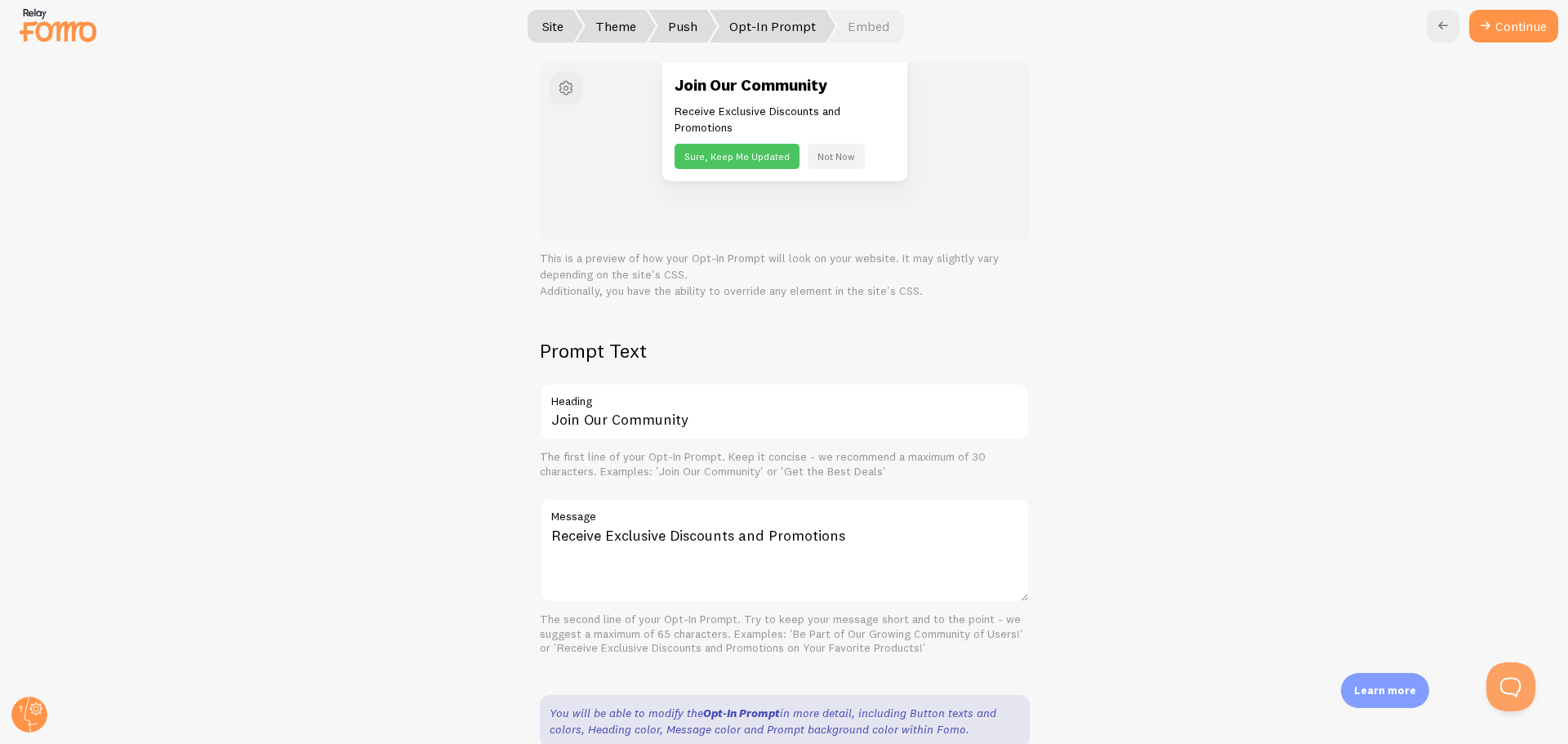
scroll to position [245, 0]
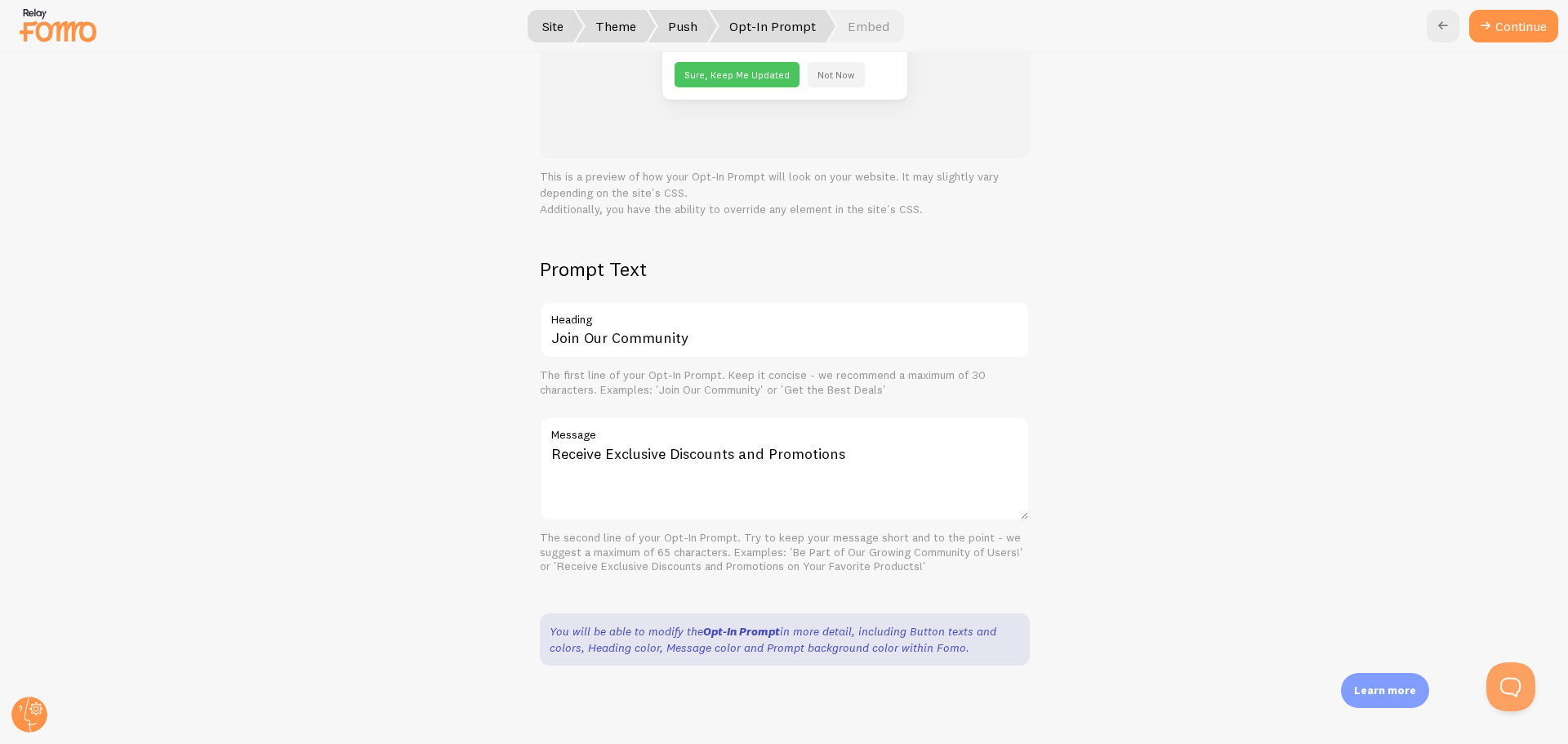
click at [1468, 33] on div "Continue" at bounding box center [1491, 26] width 131 height 33
click at [1475, 33] on icon at bounding box center [1485, 26] width 20 height 20
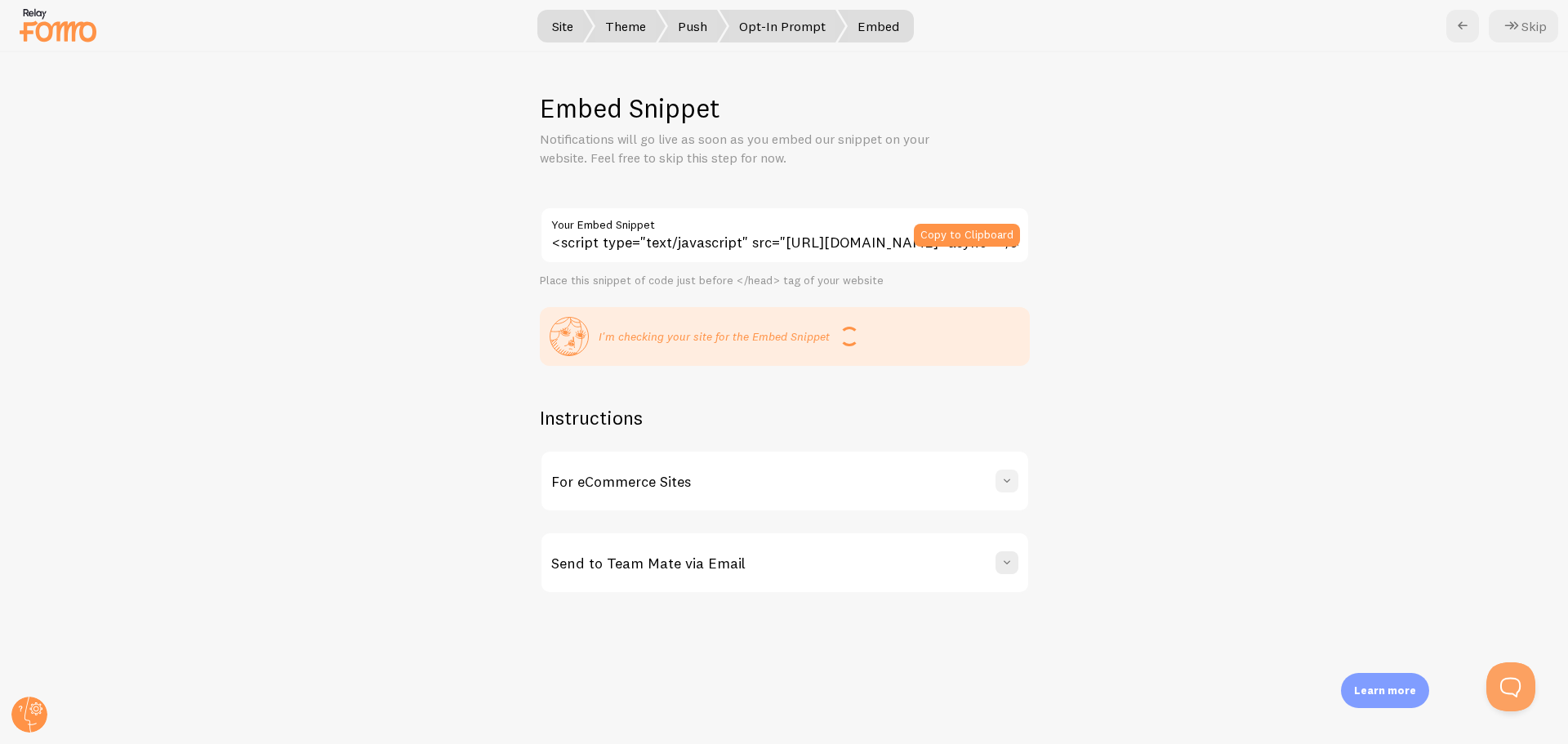
click at [1012, 483] on span at bounding box center [1007, 480] width 16 height 16
click at [1012, 483] on div "For eCommerce Sites" at bounding box center [784, 481] width 487 height 59
